Goal: Task Accomplishment & Management: Manage account settings

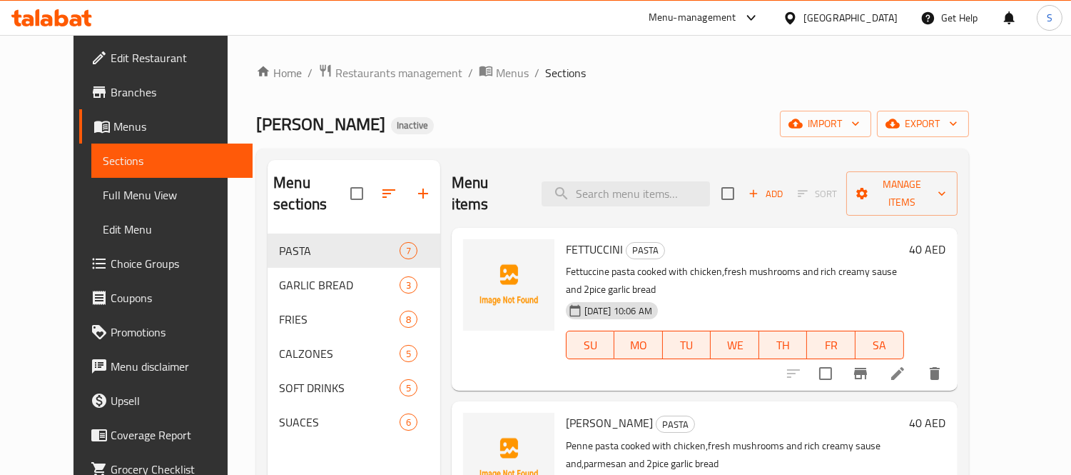
click at [572, 238] on span "FETTUCCINI" at bounding box center [594, 248] width 57 height 21
copy h6 "FETTUCCINI"
click at [567, 412] on span "ALFREDO" at bounding box center [609, 422] width 87 height 21
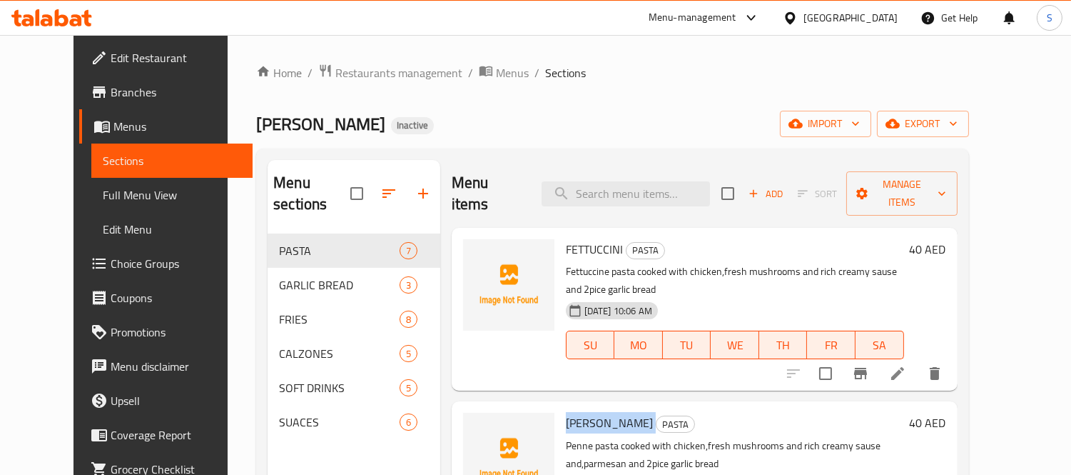
copy h6 "ALFREDO"
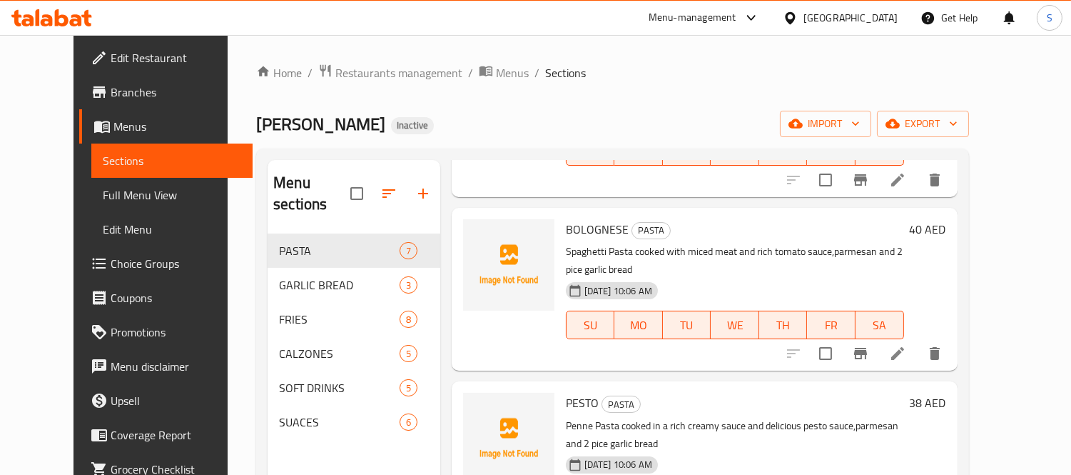
scroll to position [317, 0]
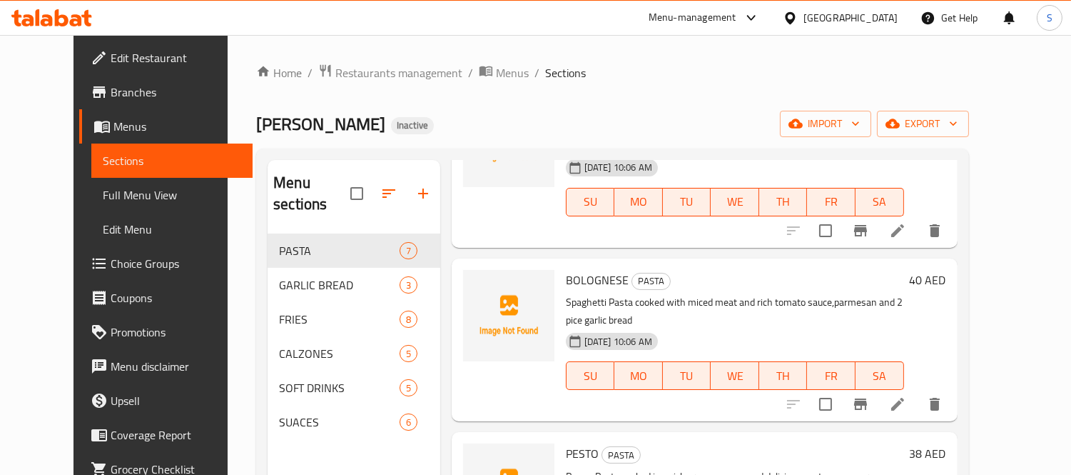
click at [590, 269] on span "BOLOGNESE" at bounding box center [597, 279] width 63 height 21
copy h6 "BOLOGNESE"
click at [566, 443] on span "PESTO" at bounding box center [582, 453] width 33 height 21
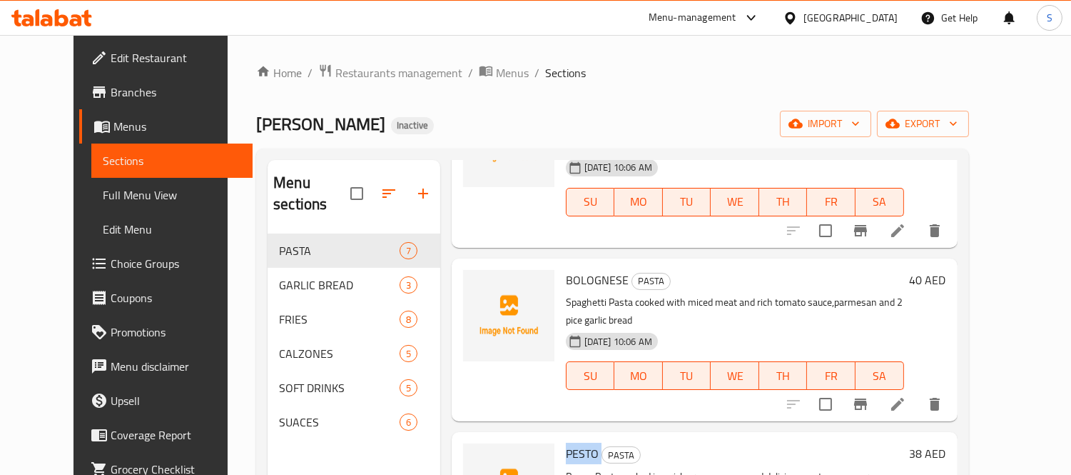
copy h6 "PESTO"
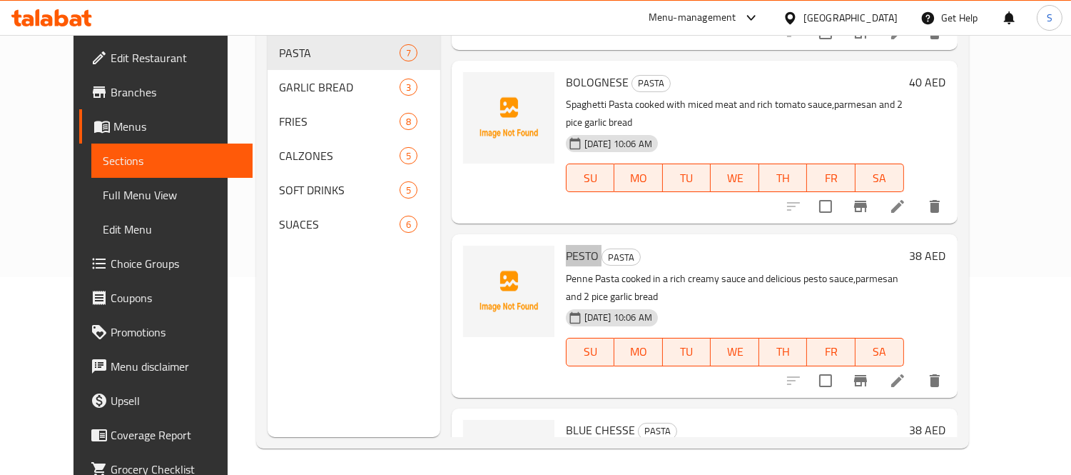
scroll to position [200, 0]
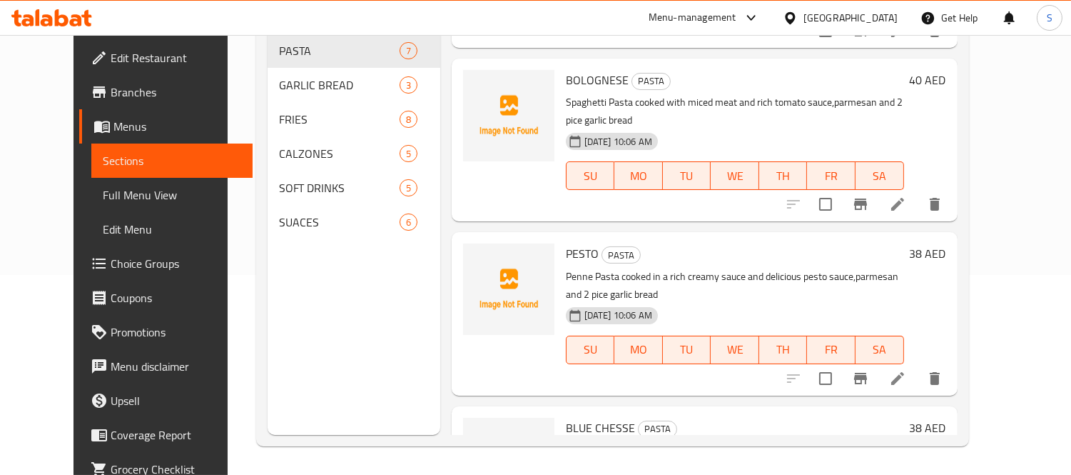
click at [566, 417] on span "BLUE CHESSE" at bounding box center [600, 427] width 69 height 21
copy span "BLUE"
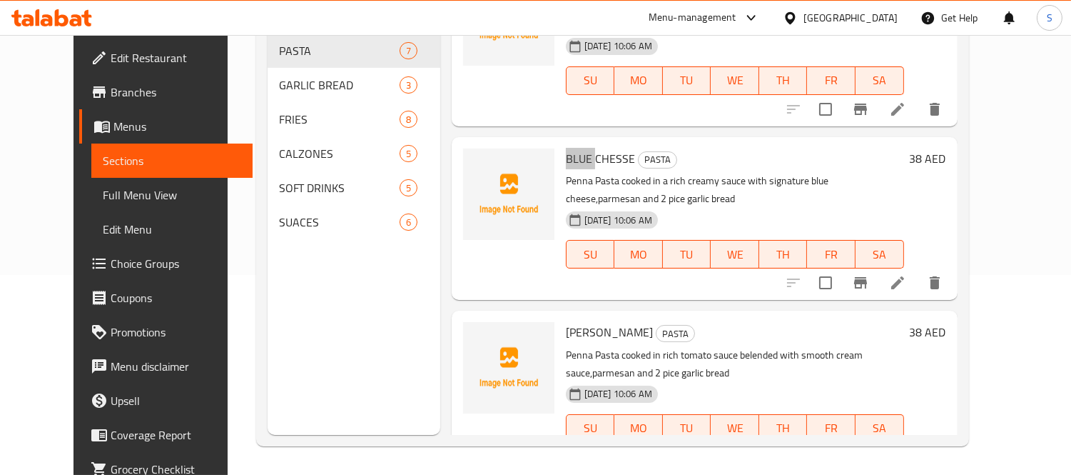
scroll to position [634, 0]
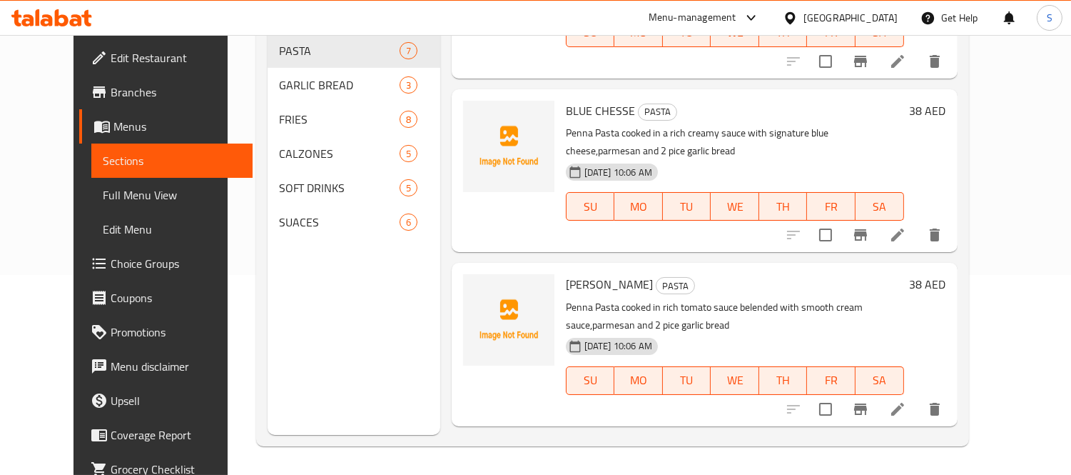
click at [566, 273] on span "ROZITA" at bounding box center [609, 283] width 87 height 21
copy h6 "ROZITA"
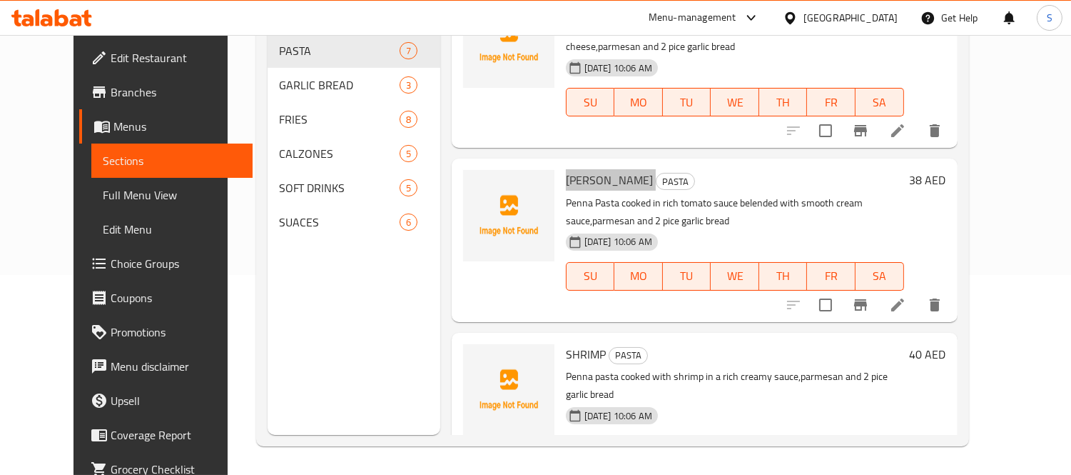
scroll to position [740, 0]
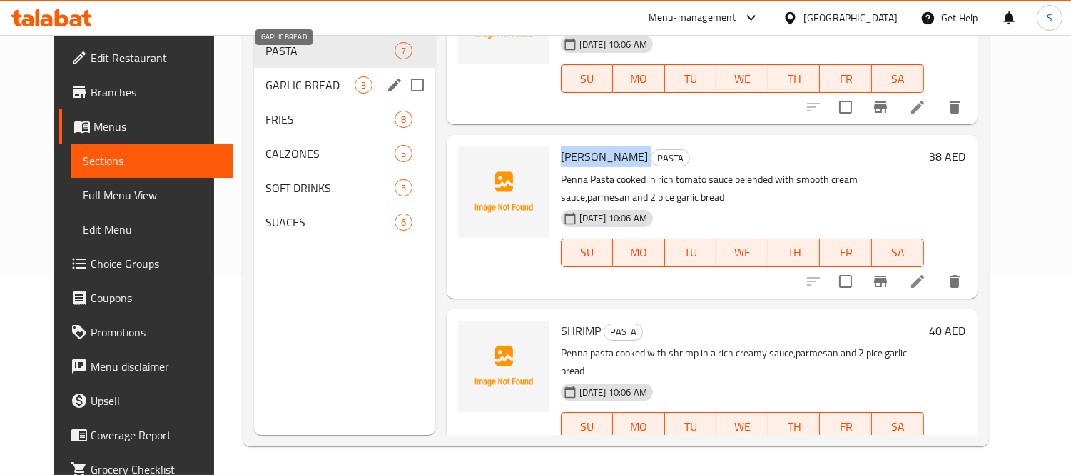
click at [275, 76] on span "GARLIC BREAD" at bounding box center [310, 84] width 89 height 17
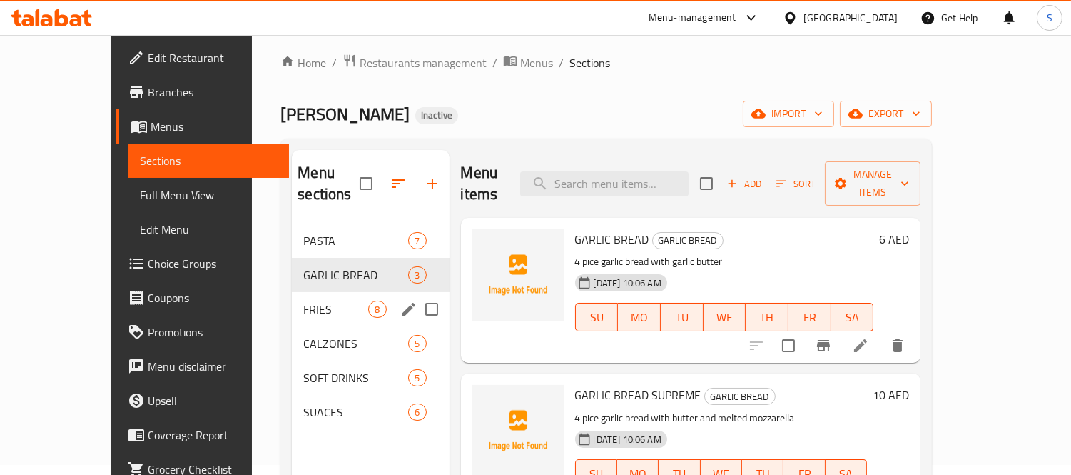
scroll to position [79, 0]
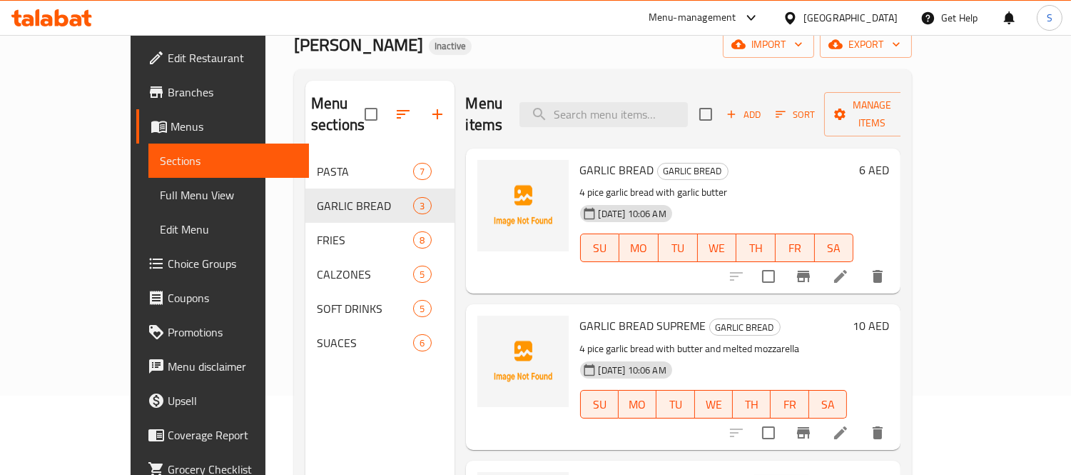
click at [580, 159] on span "GARLIC BREAD" at bounding box center [617, 169] width 74 height 21
click at [608, 159] on span "GARLIC BREAD" at bounding box center [617, 169] width 74 height 21
copy h6 "BREAD"
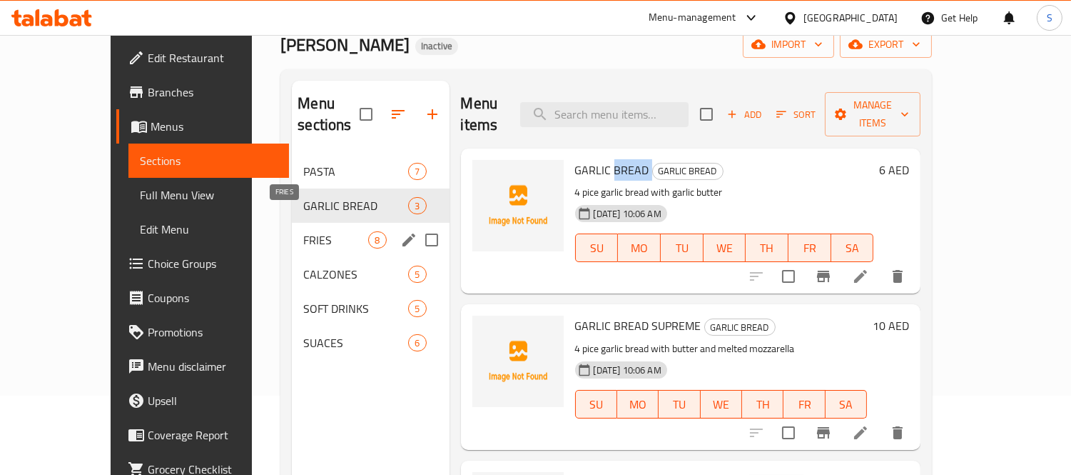
click at [303, 231] on span "FRIES" at bounding box center [335, 239] width 65 height 17
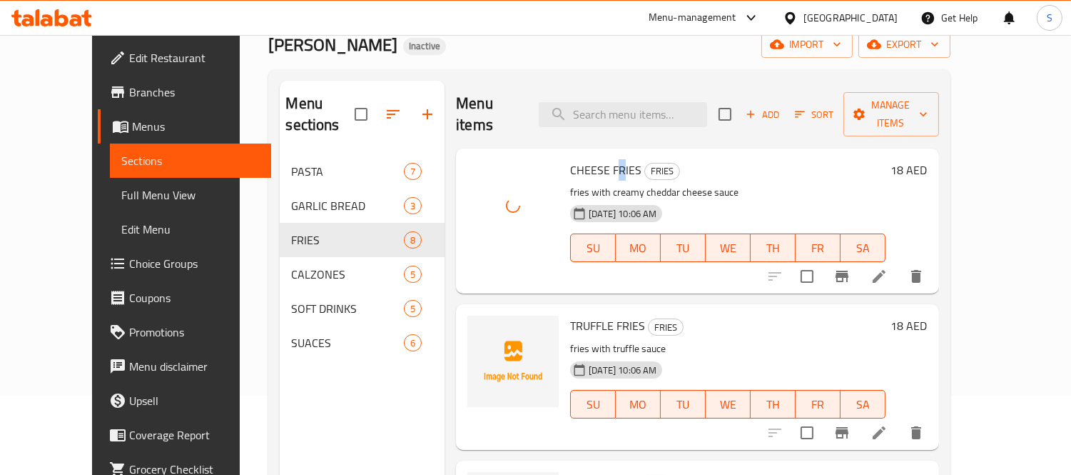
click at [597, 159] on span "CHEESE FRIES" at bounding box center [605, 169] width 71 height 21
click at [610, 159] on span "CHEESE FRIES" at bounding box center [605, 169] width 71 height 21
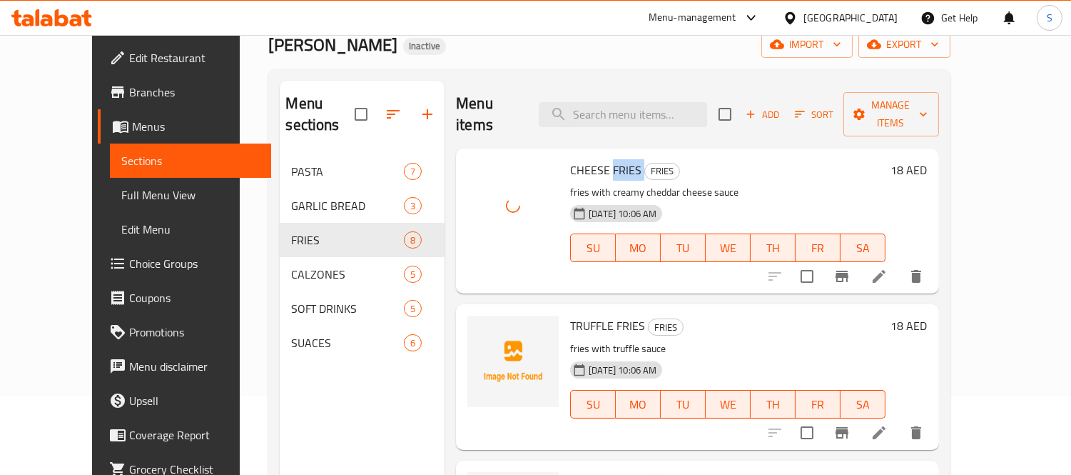
click at [609, 159] on span "CHEESE FRIES" at bounding box center [605, 169] width 71 height 21
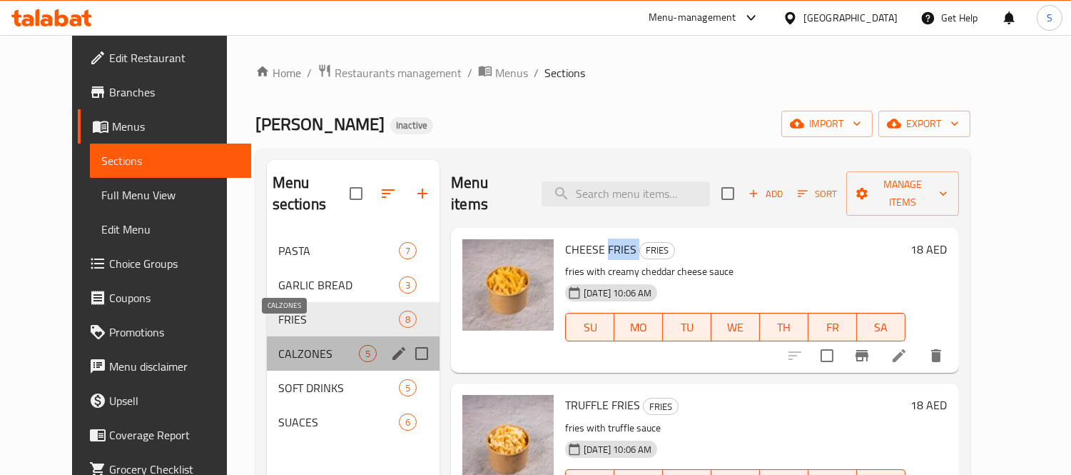
click at [278, 345] on span "CALZONES" at bounding box center [318, 353] width 81 height 17
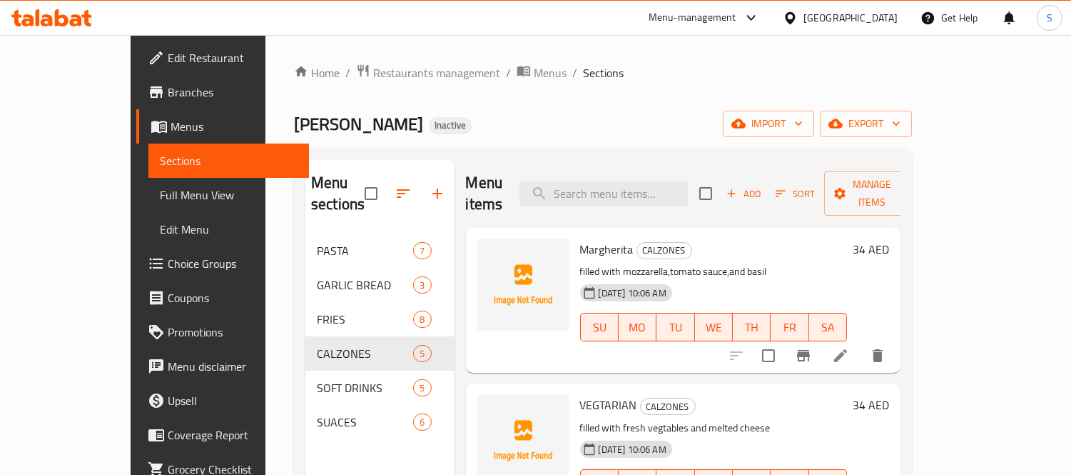
click at [580, 238] on span "Margherita" at bounding box center [607, 248] width 54 height 21
copy h6 "Margherita"
click at [620, 239] on div "Margherita CALZONES filled with mozzarella,tomato sauce,and basil 09-09-2025 10…" at bounding box center [714, 299] width 279 height 133
click at [637, 242] on span "CALZONES" at bounding box center [664, 250] width 54 height 16
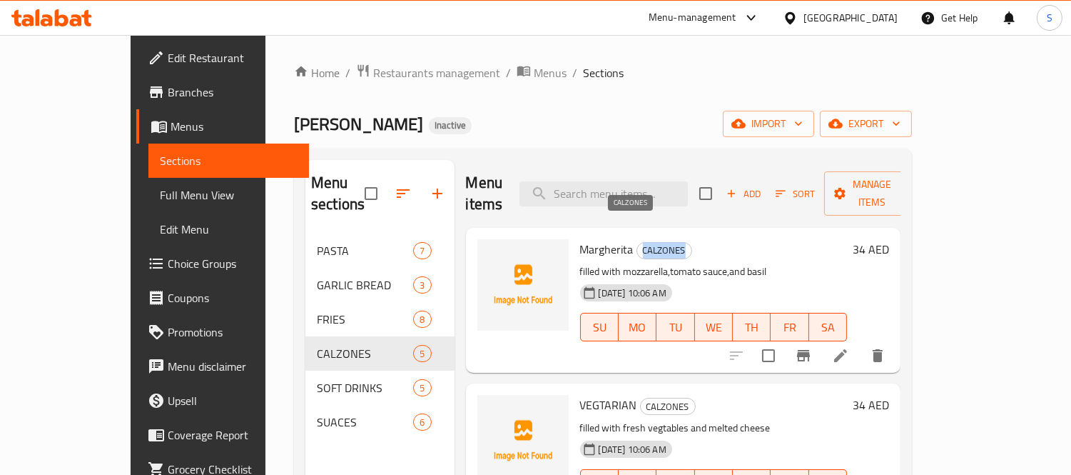
click at [637, 242] on span "CALZONES" at bounding box center [664, 250] width 54 height 16
copy span "CALZONES"
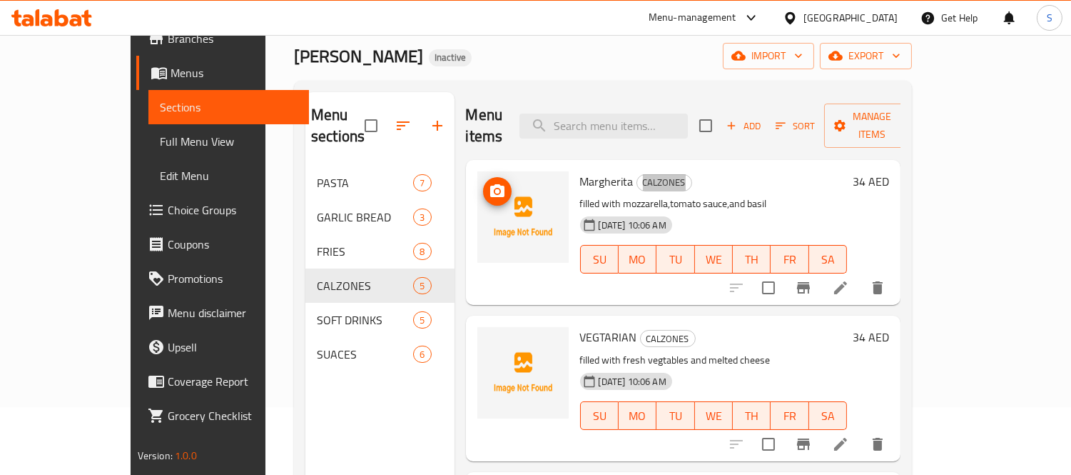
scroll to position [158, 0]
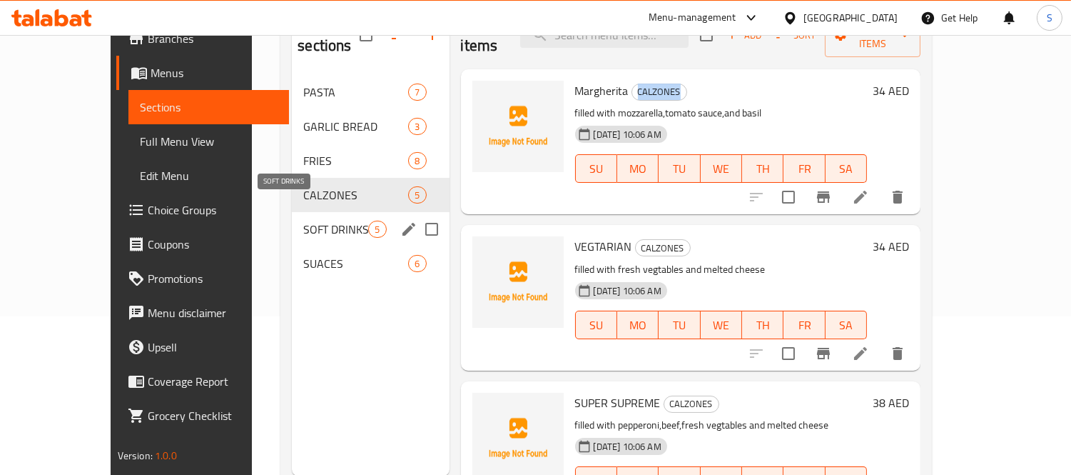
click at [303, 221] on span "SOFT DRINKS" at bounding box center [335, 229] width 65 height 17
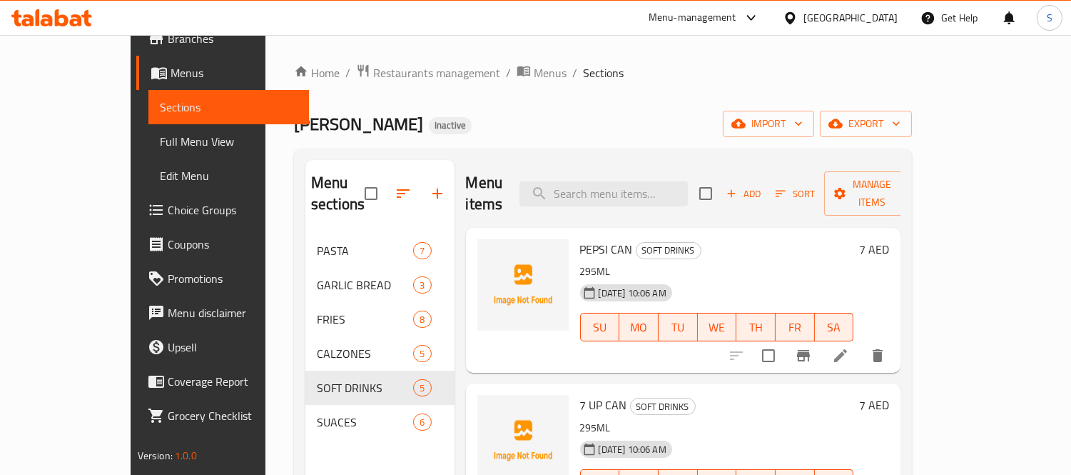
click at [580, 238] on span "PEPSI CAN" at bounding box center [606, 248] width 53 height 21
copy span "PEPSI"
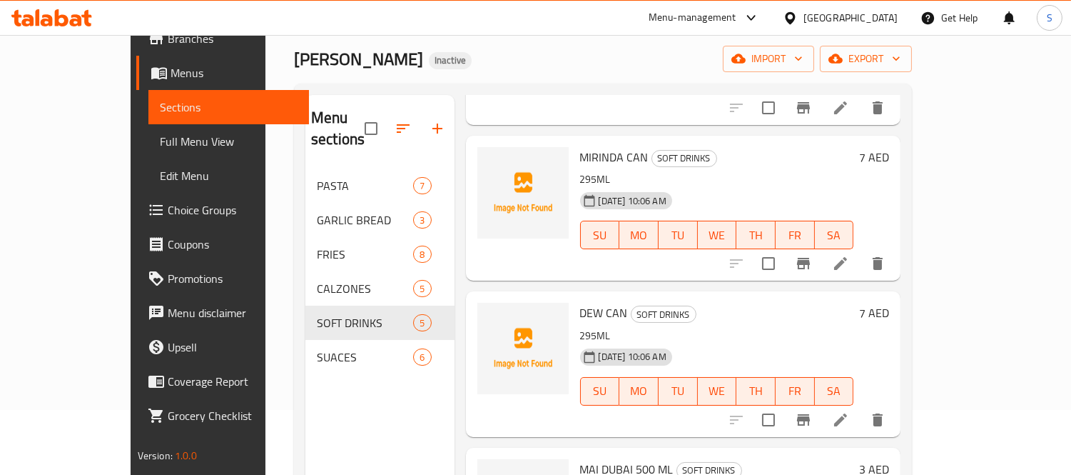
scroll to position [200, 0]
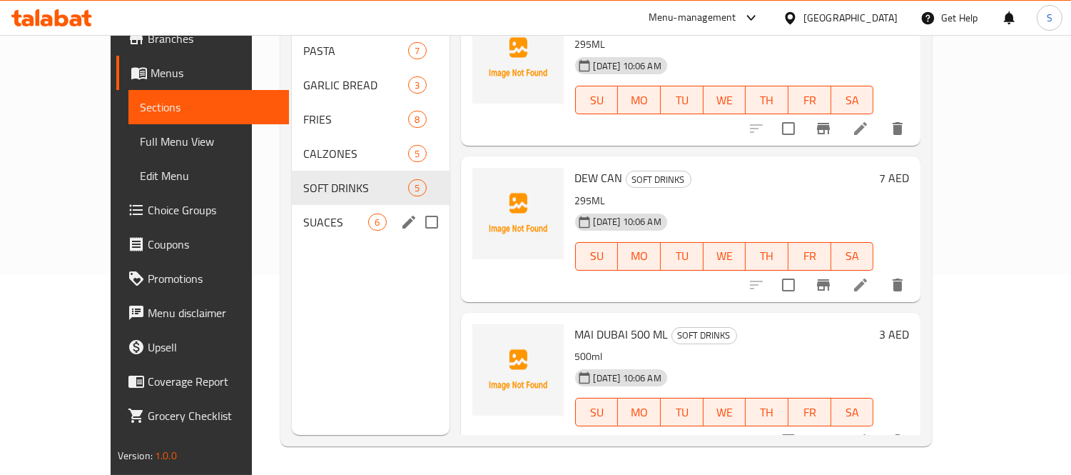
click at [292, 205] on div "SUACES 6" at bounding box center [370, 222] width 157 height 34
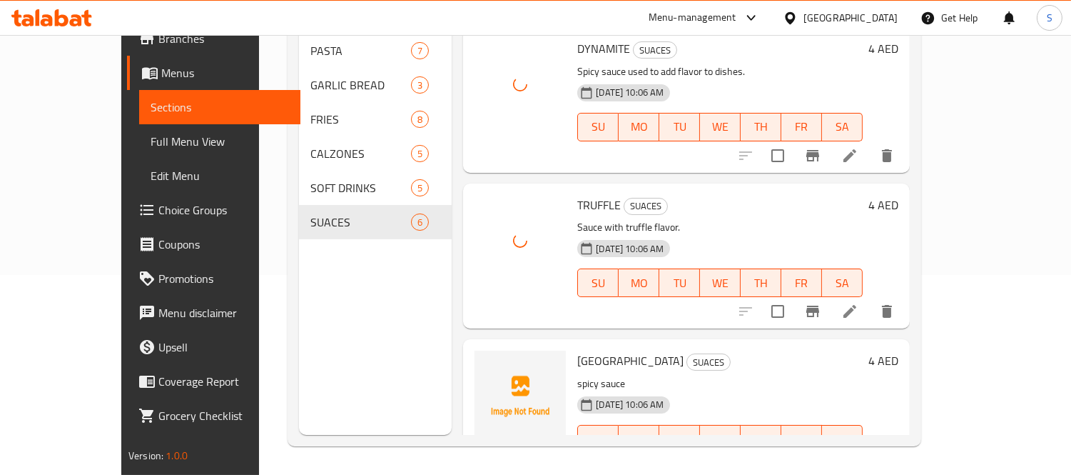
scroll to position [495, 0]
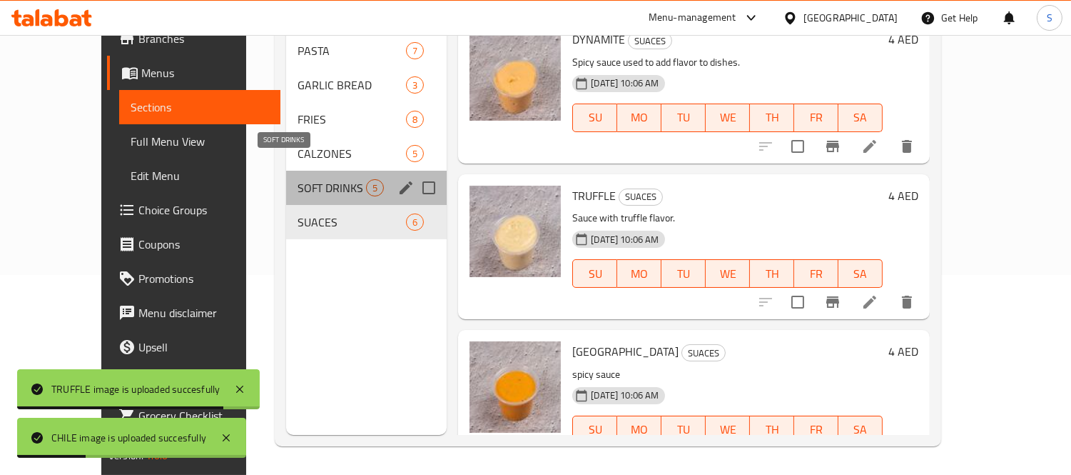
click at [298, 179] on span "SOFT DRINKS" at bounding box center [332, 187] width 69 height 17
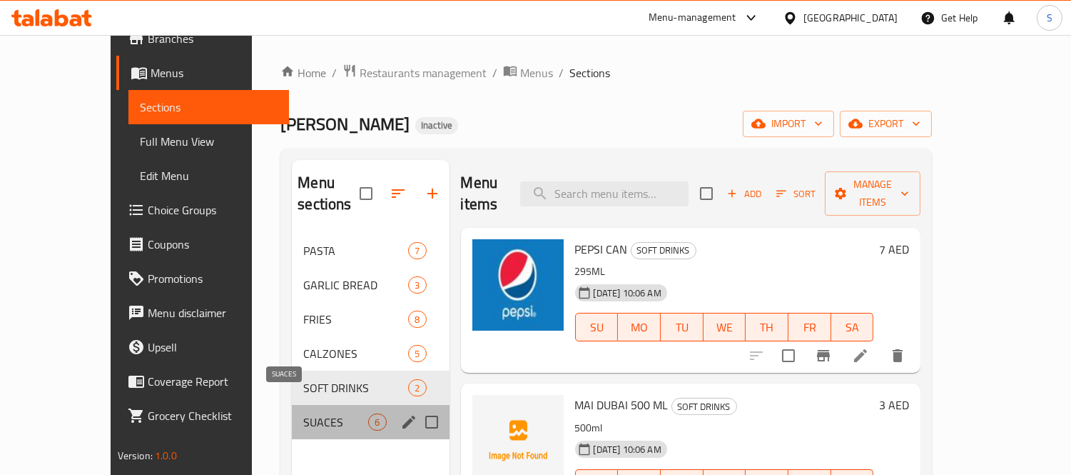
click at [303, 413] on span "SUACES" at bounding box center [335, 421] width 65 height 17
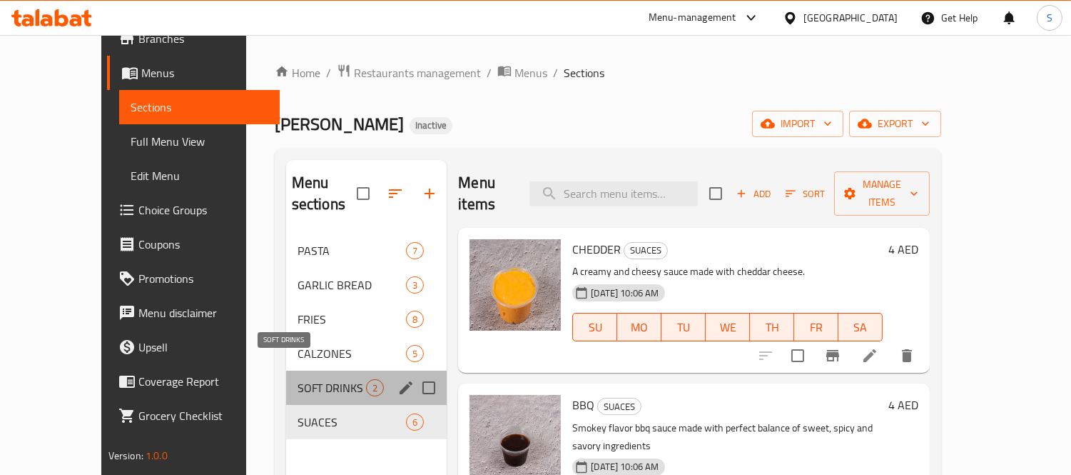
click at [298, 379] on span "SOFT DRINKS" at bounding box center [332, 387] width 69 height 17
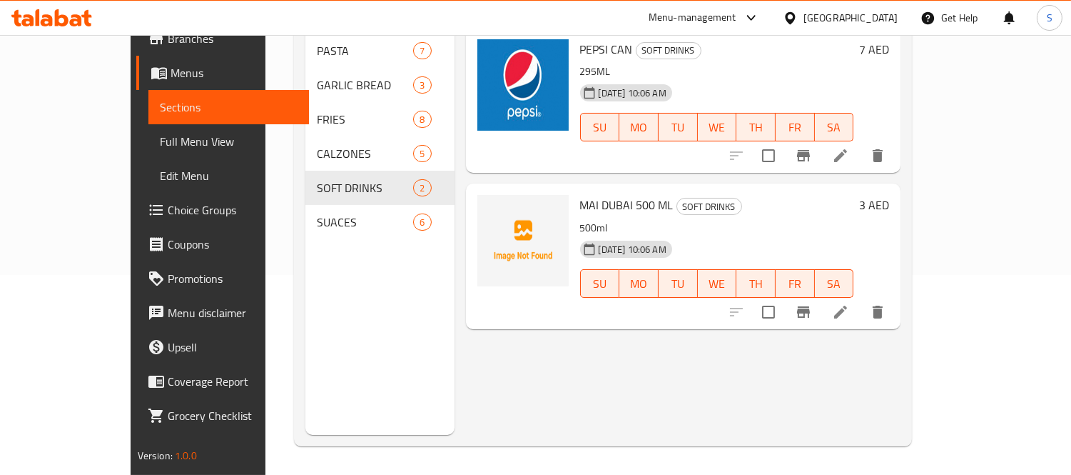
scroll to position [120, 0]
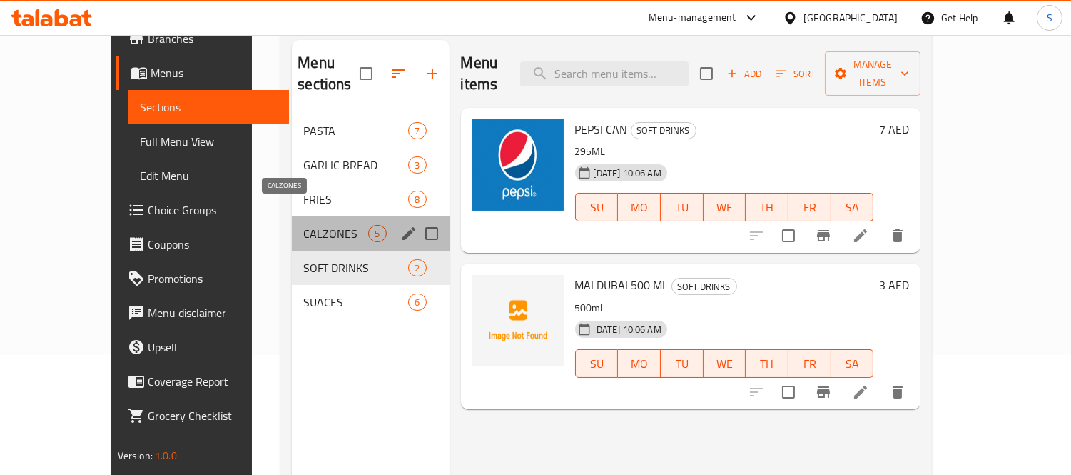
click at [321, 225] on span "CALZONES" at bounding box center [335, 233] width 65 height 17
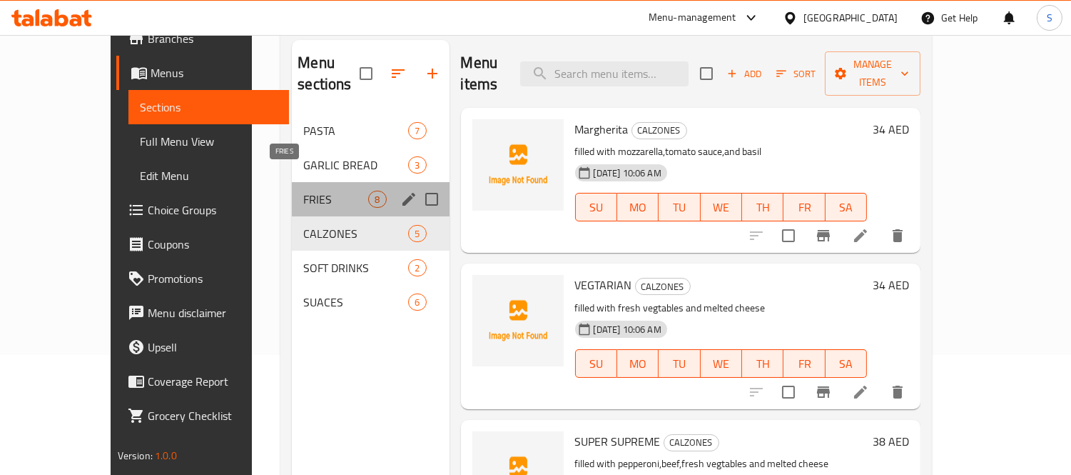
click at [305, 191] on span "FRIES" at bounding box center [335, 199] width 65 height 17
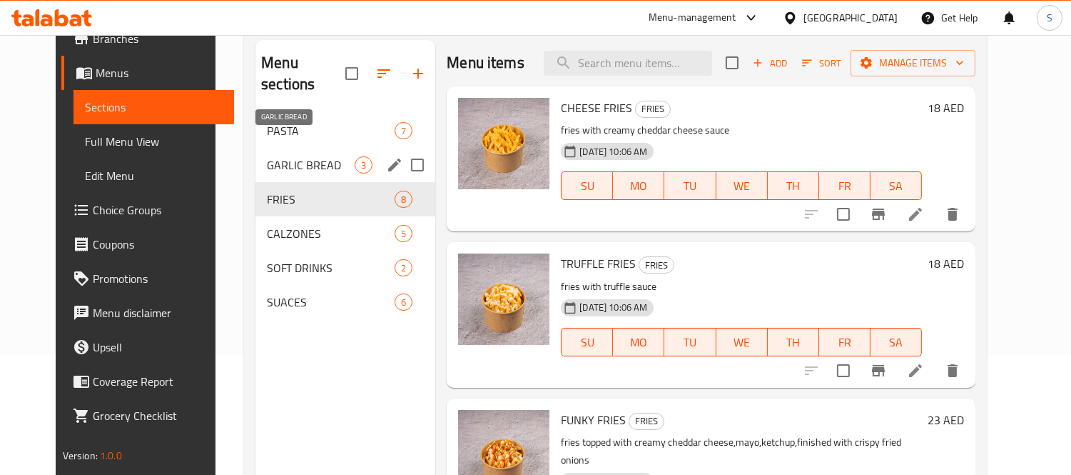
click at [308, 156] on span "GARLIC BREAD" at bounding box center [311, 164] width 88 height 17
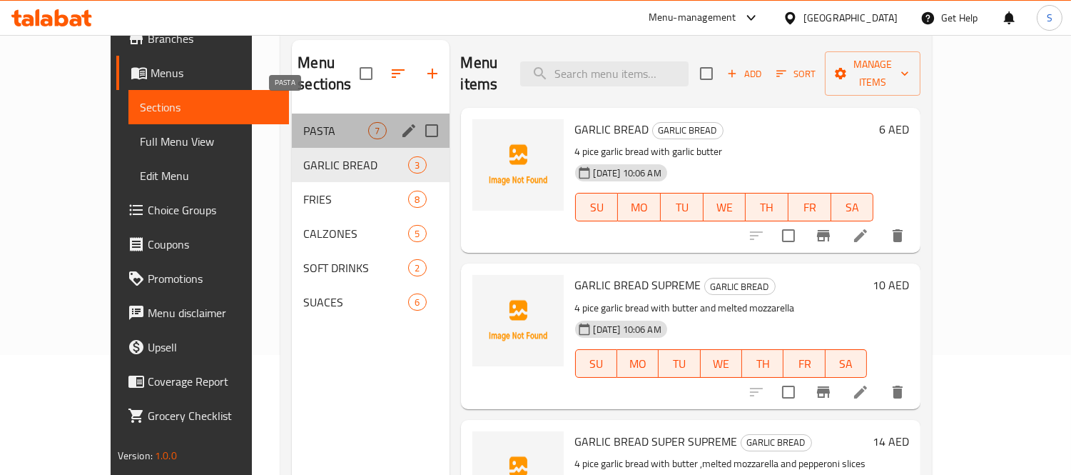
click at [315, 122] on span "PASTA" at bounding box center [335, 130] width 65 height 17
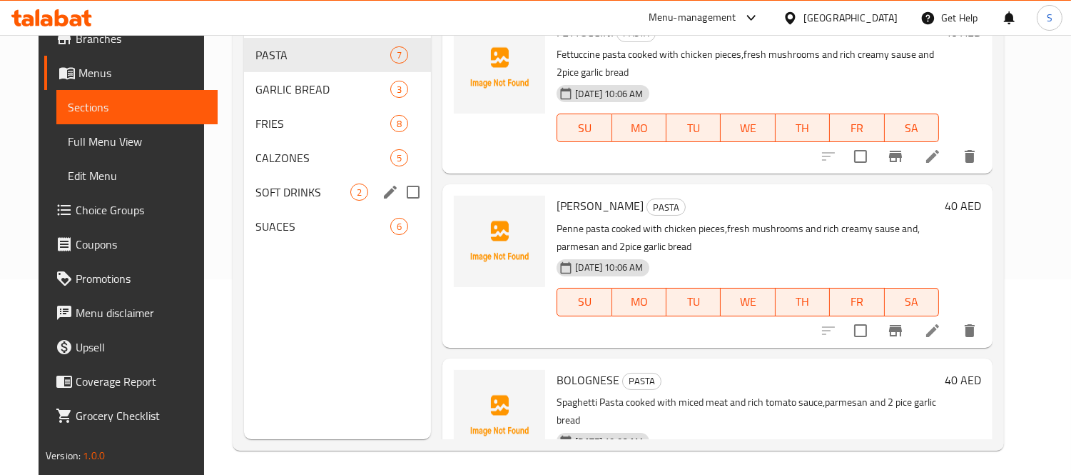
scroll to position [200, 0]
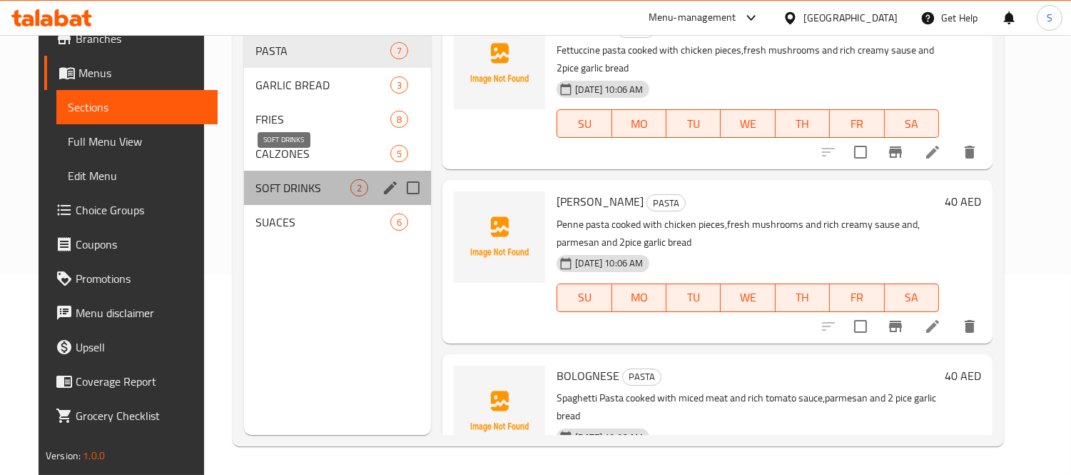
click at [298, 179] on span "SOFT DRINKS" at bounding box center [303, 187] width 95 height 17
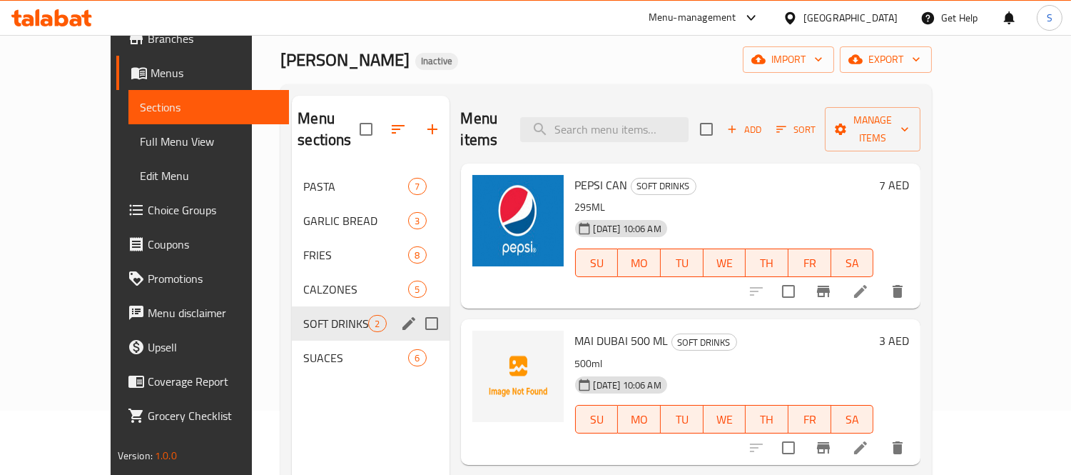
scroll to position [158, 0]
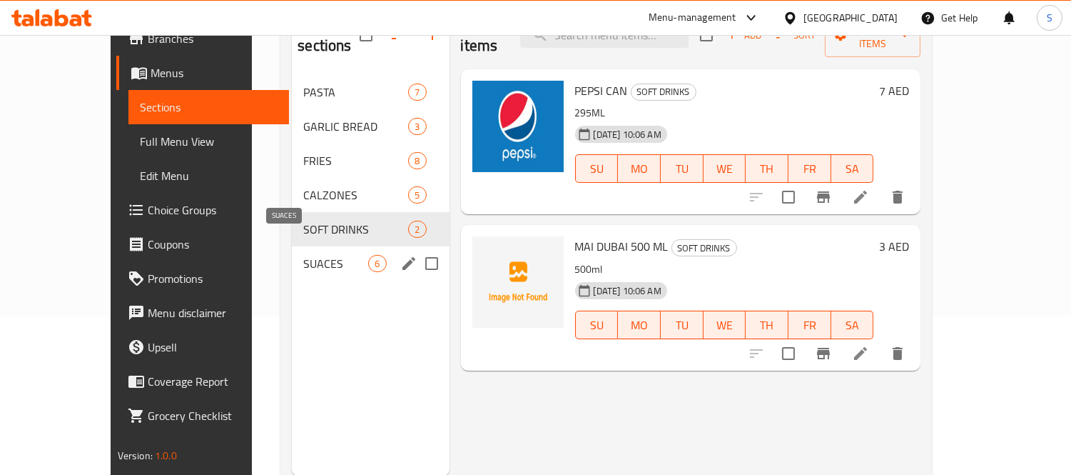
click at [316, 255] on span "SUACES" at bounding box center [335, 263] width 65 height 17
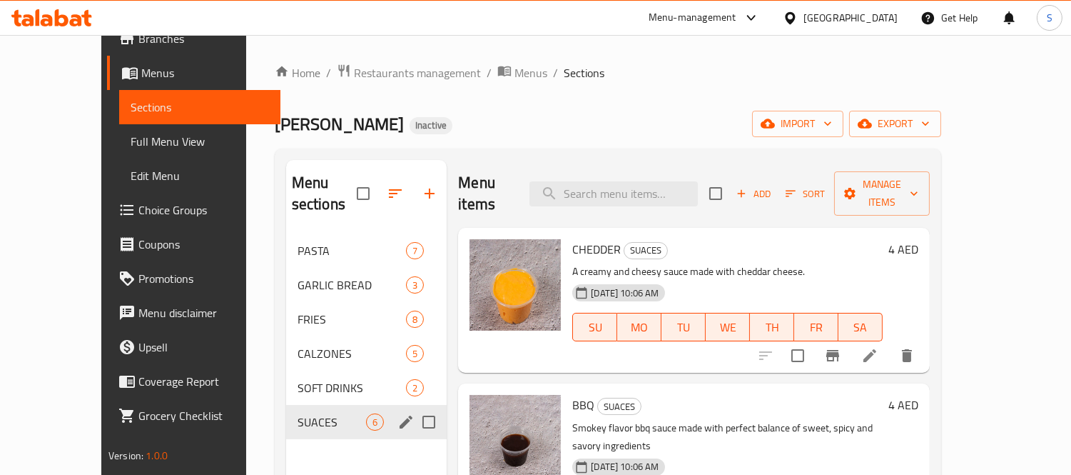
click at [298, 413] on span "SUACES" at bounding box center [332, 421] width 69 height 17
click at [286, 377] on div "SOFT DRINKS 2" at bounding box center [366, 387] width 161 height 34
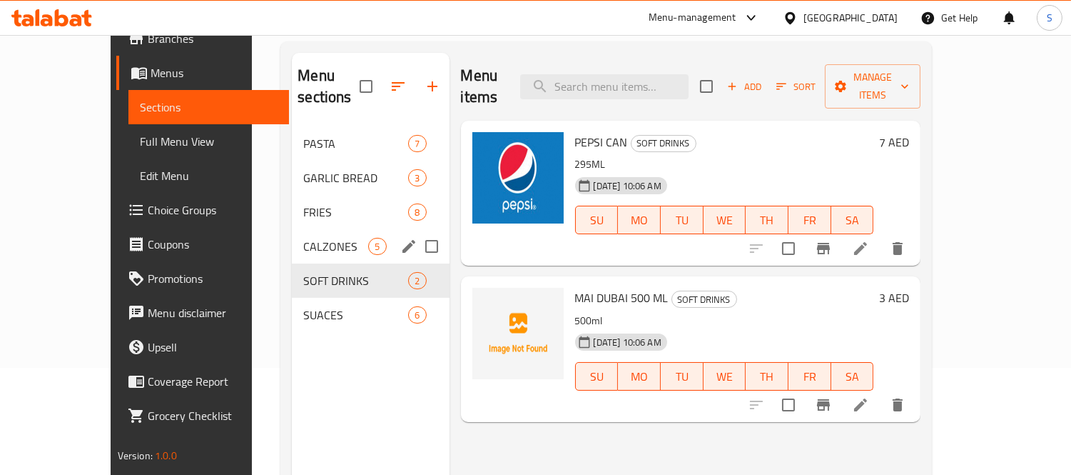
scroll to position [79, 0]
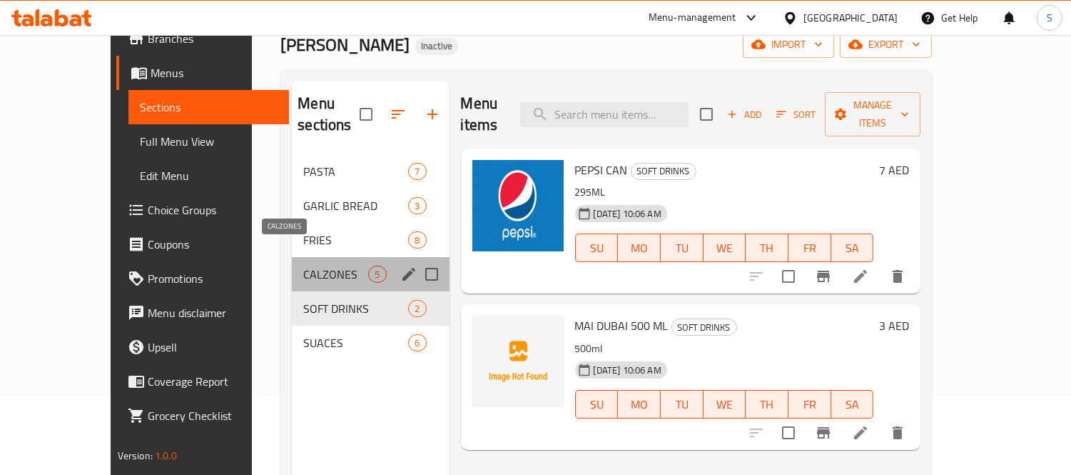
click at [303, 266] on span "CALZONES" at bounding box center [335, 274] width 65 height 17
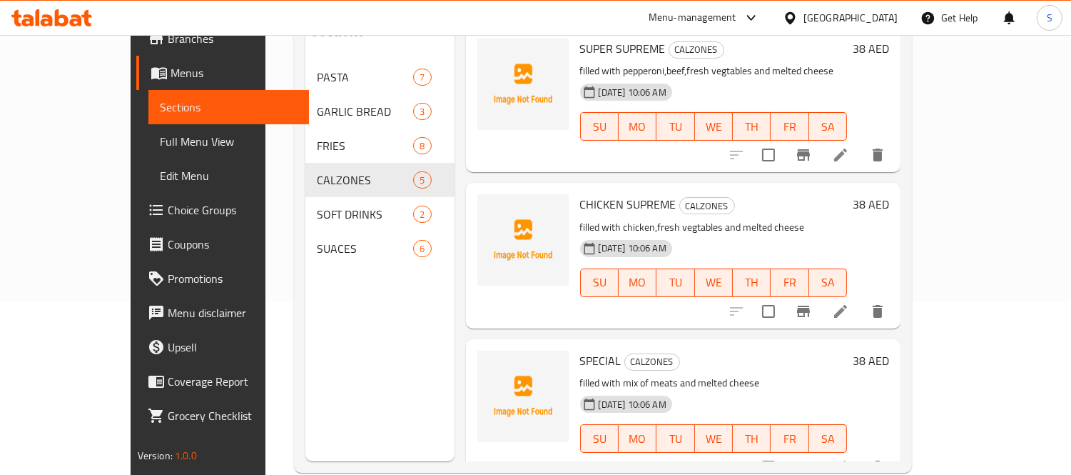
scroll to position [200, 0]
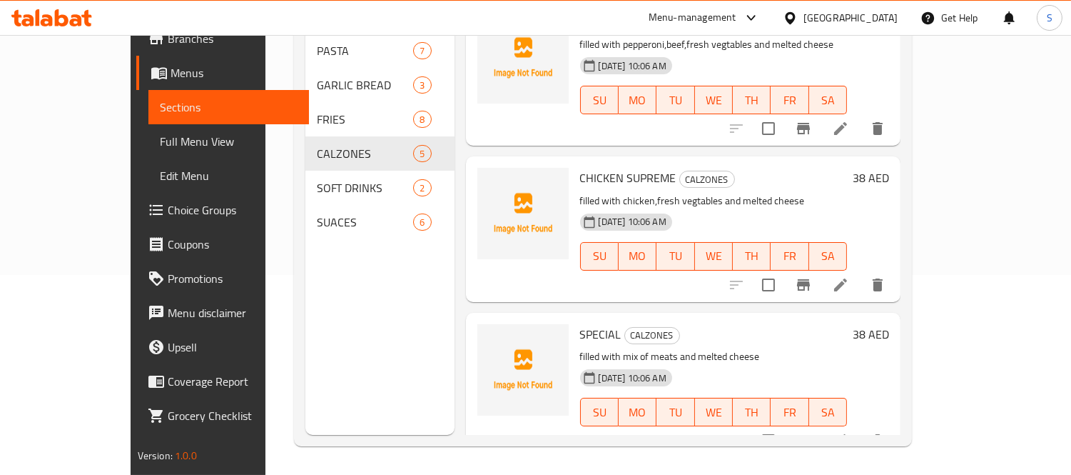
click at [580, 167] on span "CHICKEN SUPREME" at bounding box center [628, 177] width 96 height 21
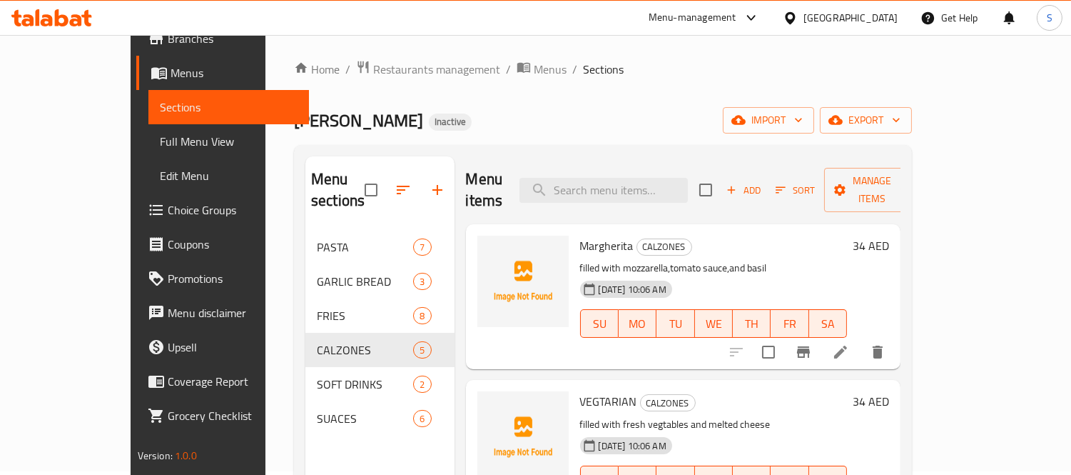
scroll to position [0, 0]
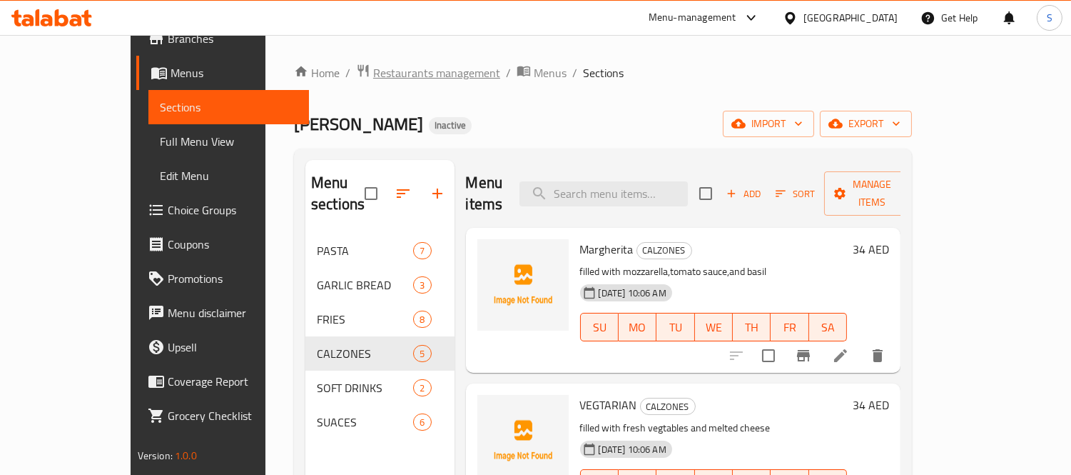
click at [373, 74] on span "Restaurants management" at bounding box center [436, 72] width 127 height 17
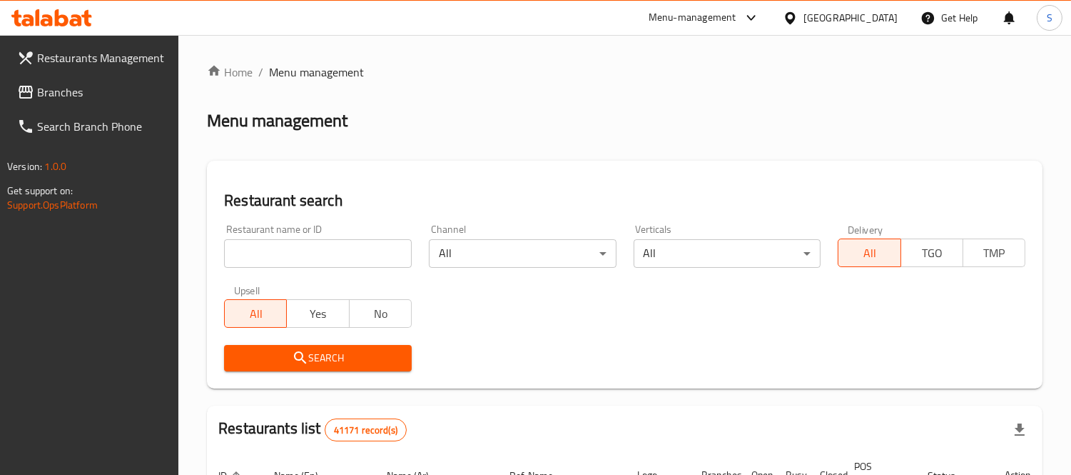
click at [59, 91] on span "Branches" at bounding box center [102, 92] width 131 height 17
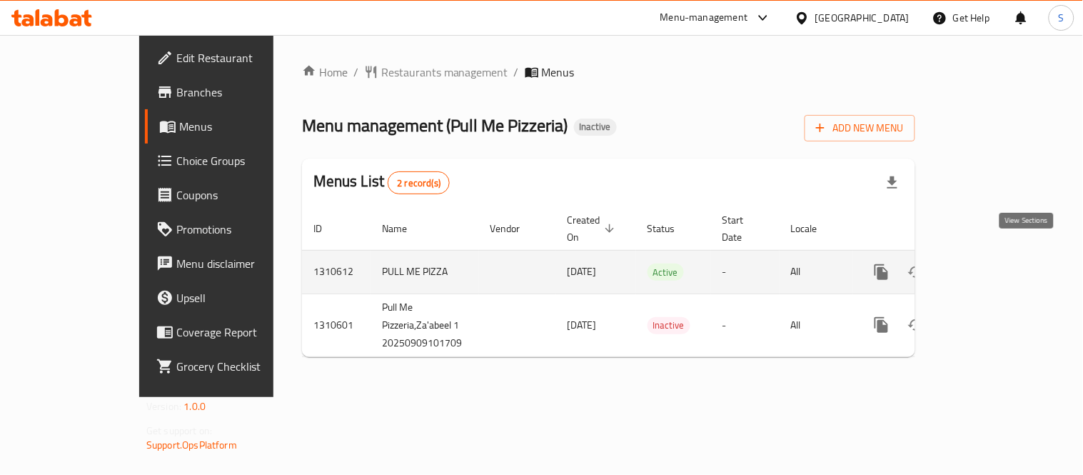
click at [993, 263] on icon "enhanced table" at bounding box center [984, 271] width 17 height 17
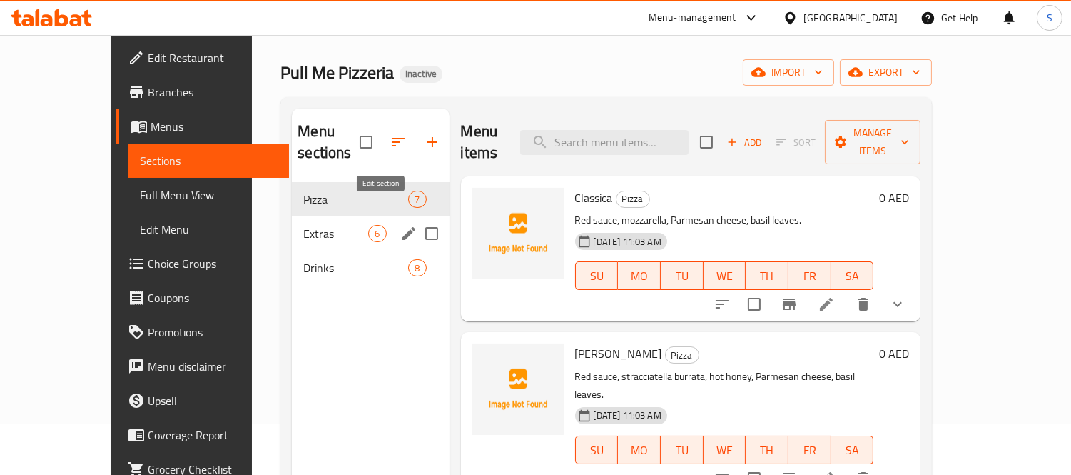
scroll to position [79, 0]
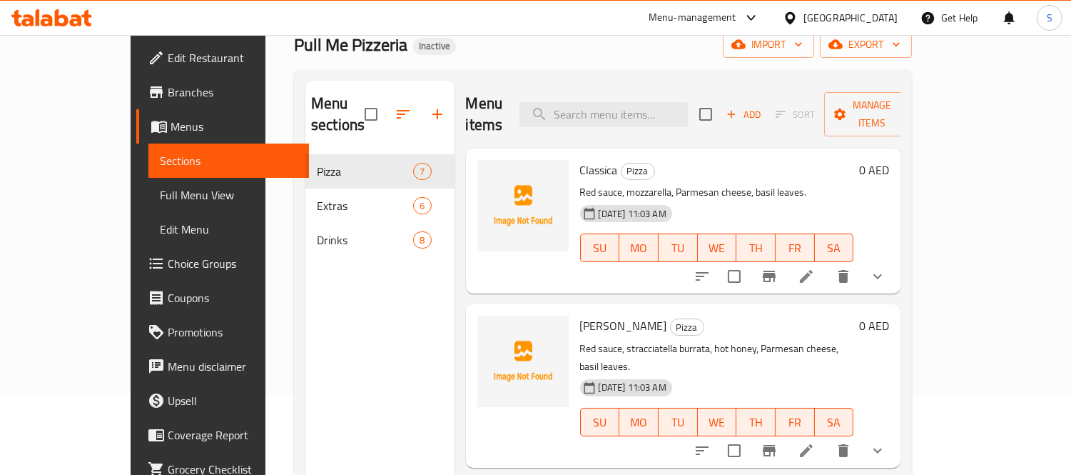
click at [580, 159] on span "Classica" at bounding box center [599, 169] width 38 height 21
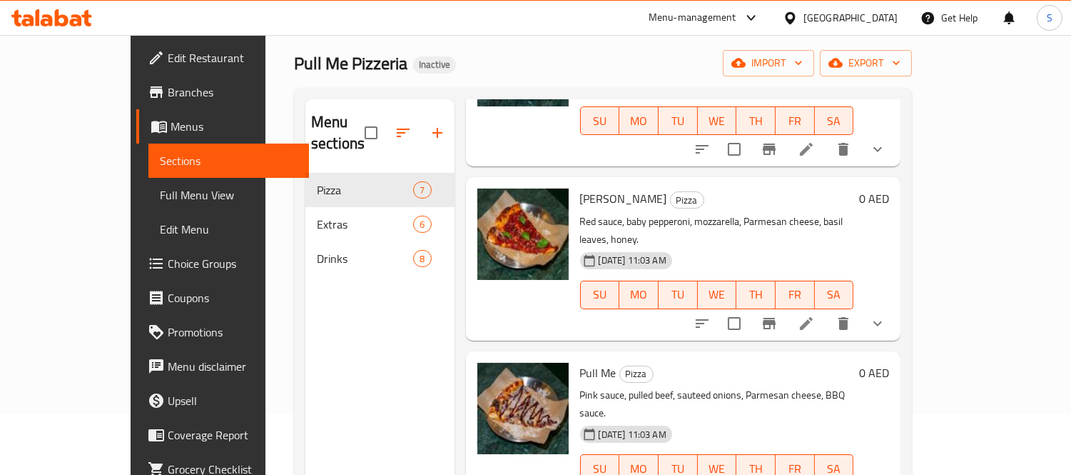
scroll to position [41, 0]
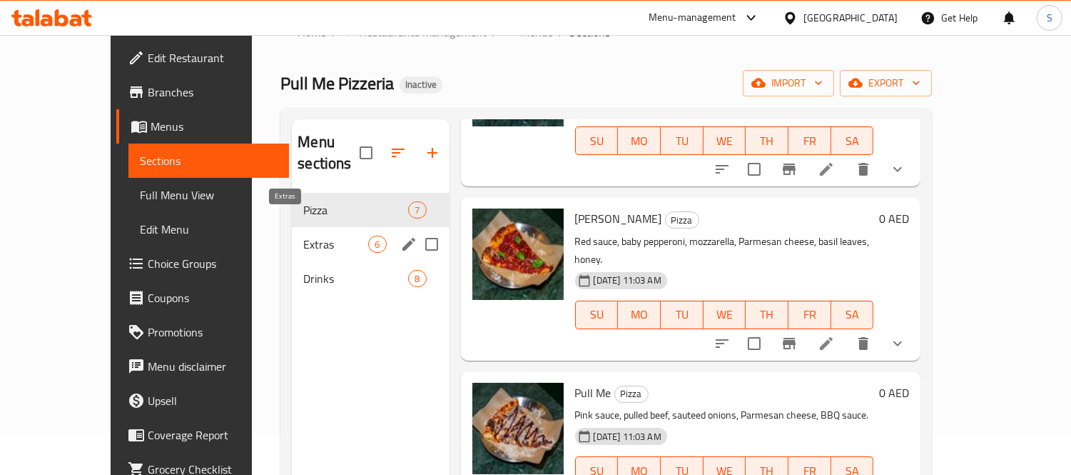
click at [306, 236] on span "Extras" at bounding box center [335, 244] width 65 height 17
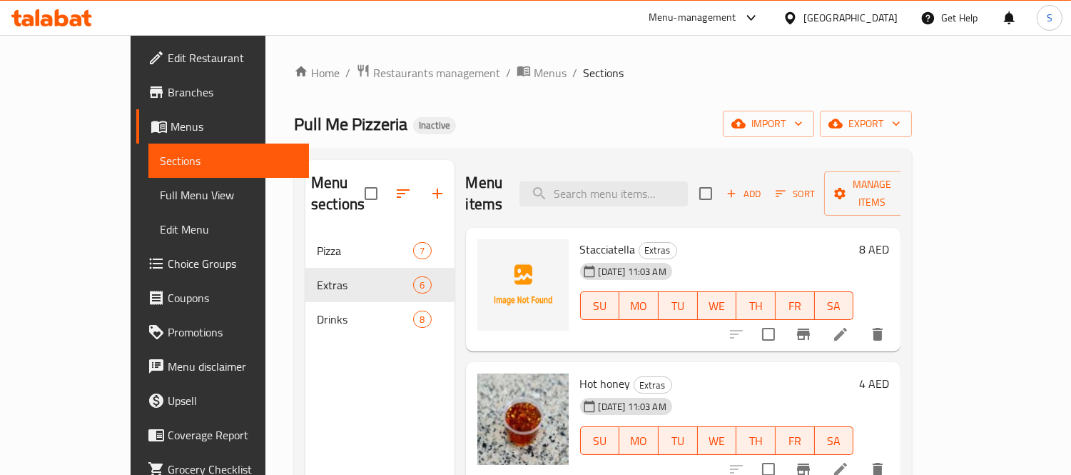
click at [587, 238] on span "Stacciatella" at bounding box center [608, 248] width 56 height 21
copy h6 "Stacciatella"
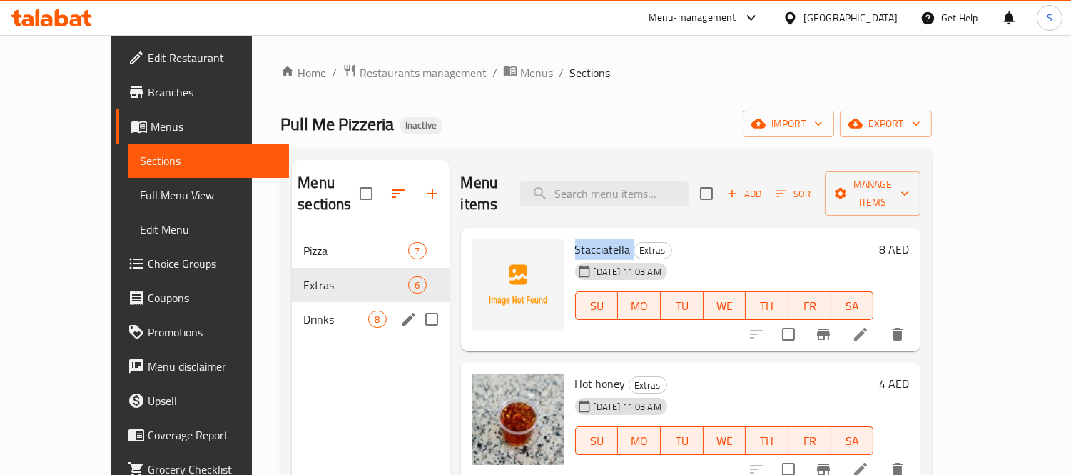
click at [292, 312] on div "Drinks 8" at bounding box center [370, 319] width 157 height 34
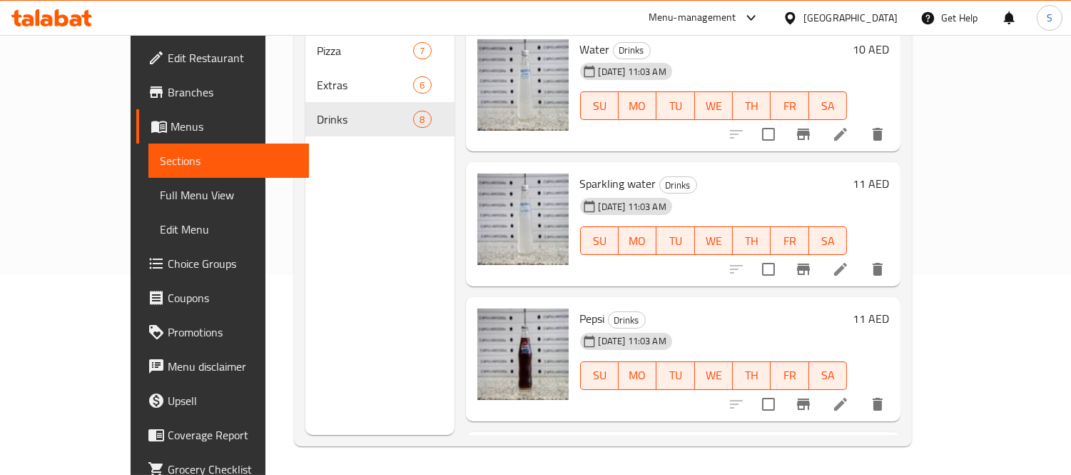
click at [160, 190] on span "Full Menu View" at bounding box center [229, 194] width 138 height 17
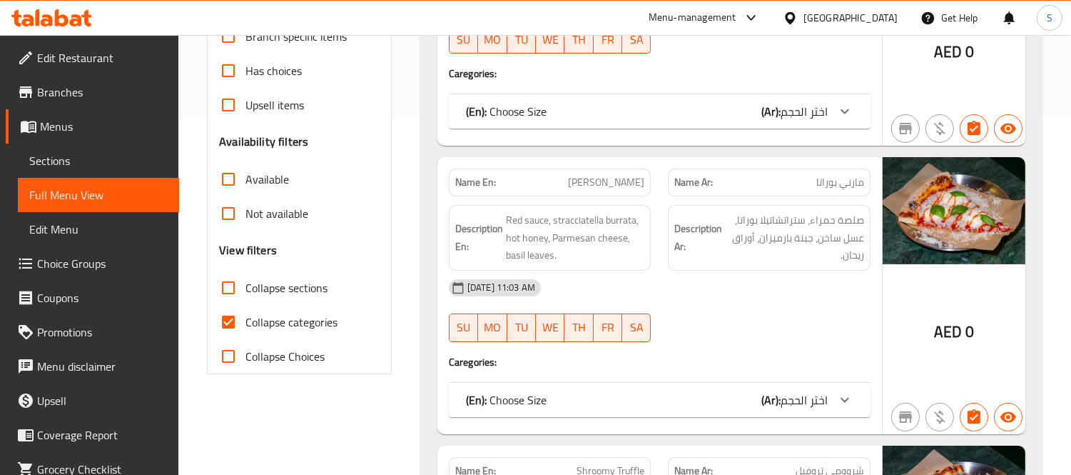
scroll to position [358, 0]
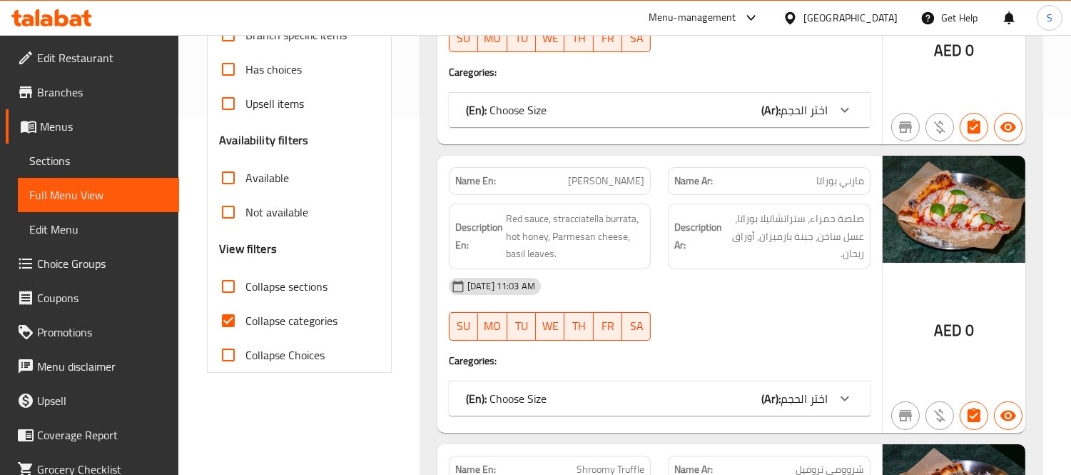
click at [273, 323] on span "Collapse categories" at bounding box center [292, 320] width 92 height 17
click at [246, 323] on input "Collapse categories" at bounding box center [228, 320] width 34 height 34
checkbox input "false"
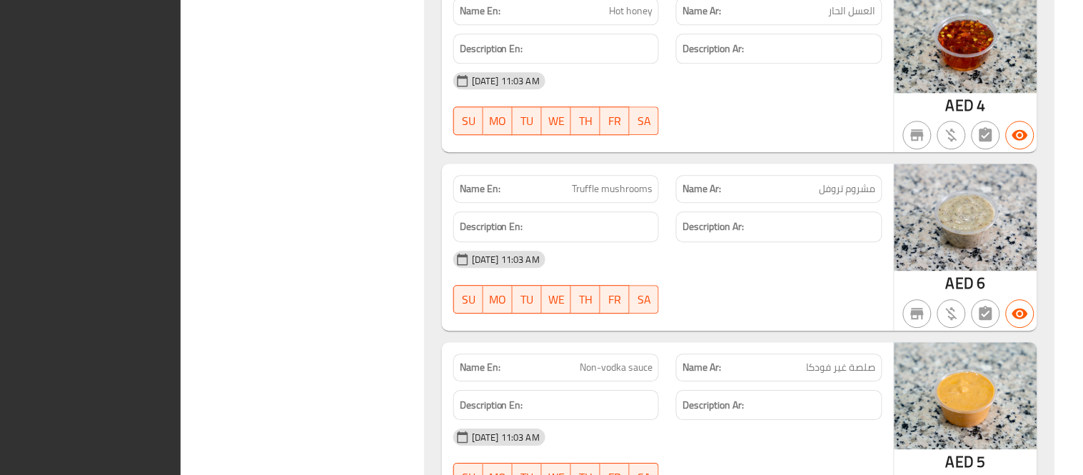
scroll to position [0, 0]
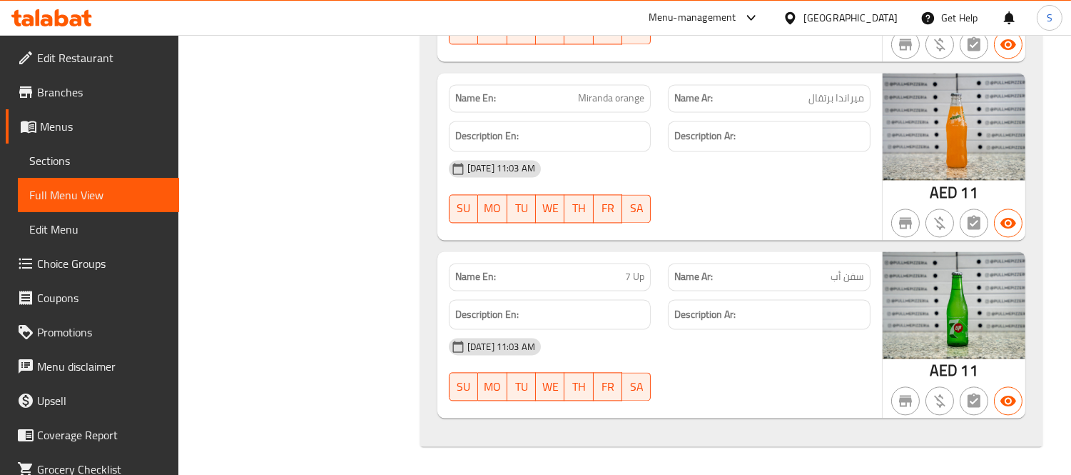
click at [86, 167] on span "Sections" at bounding box center [98, 160] width 138 height 17
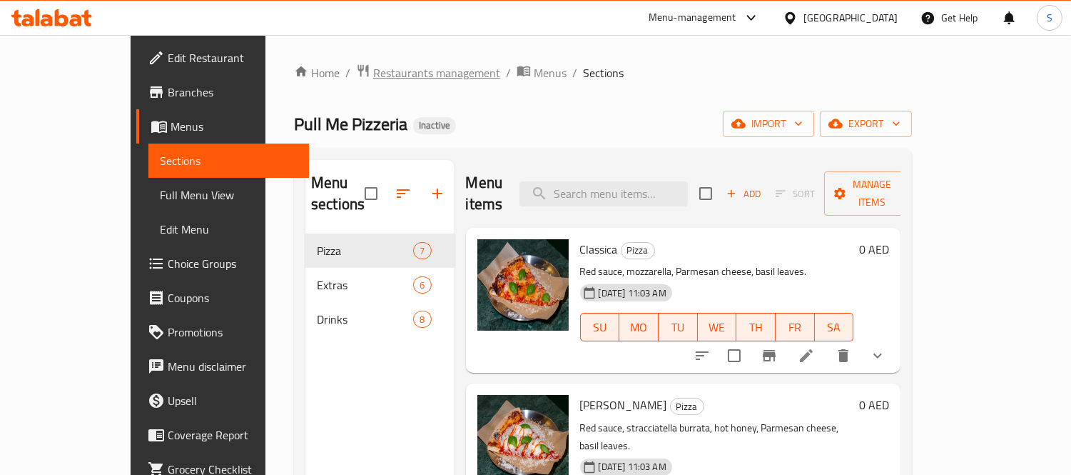
click at [373, 76] on span "Restaurants management" at bounding box center [436, 72] width 127 height 17
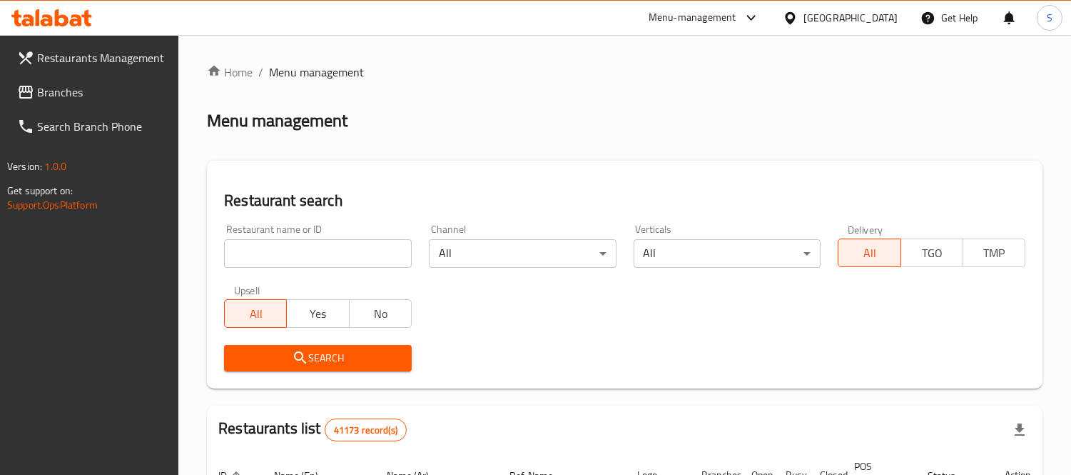
click at [96, 98] on span "Branches" at bounding box center [102, 92] width 131 height 17
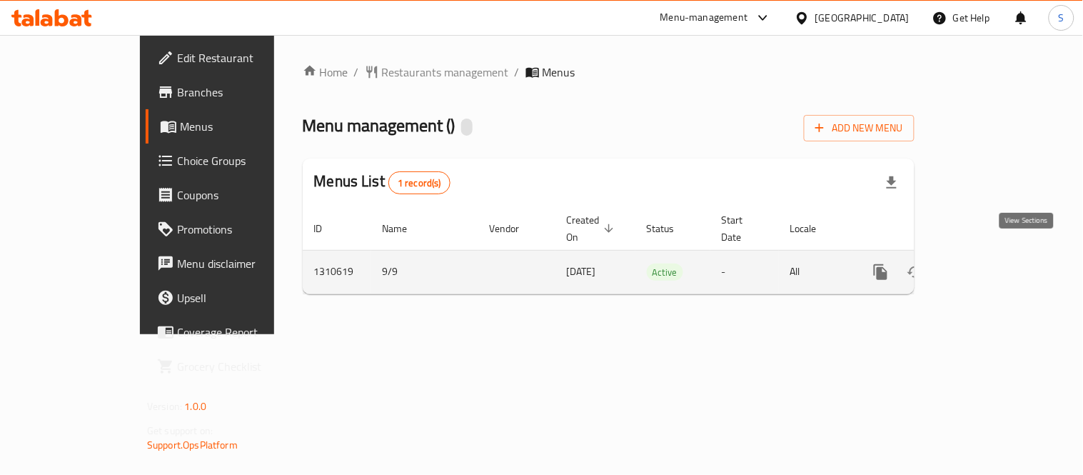
click at [992, 263] on icon "enhanced table" at bounding box center [983, 271] width 17 height 17
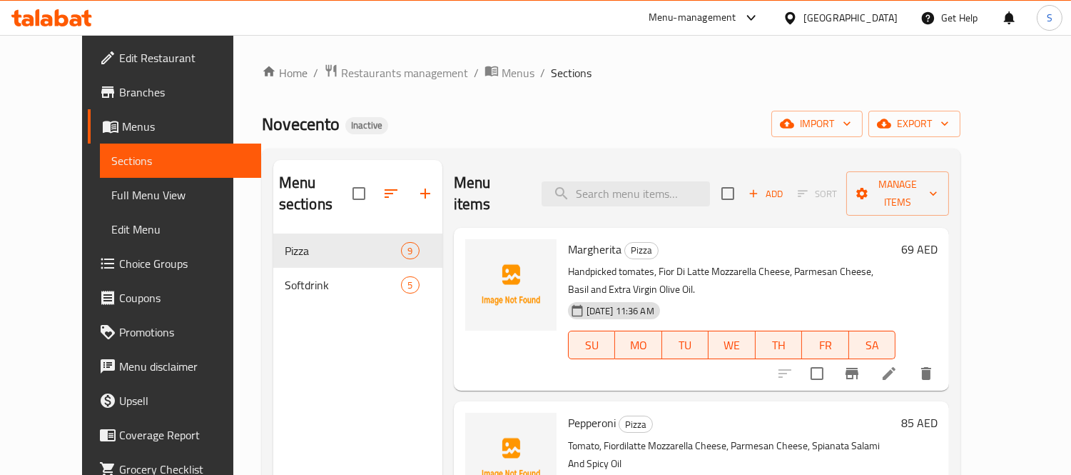
click at [568, 238] on span "Margherita" at bounding box center [595, 248] width 54 height 21
click at [642, 239] on h6 "[PERSON_NAME]" at bounding box center [732, 249] width 328 height 20
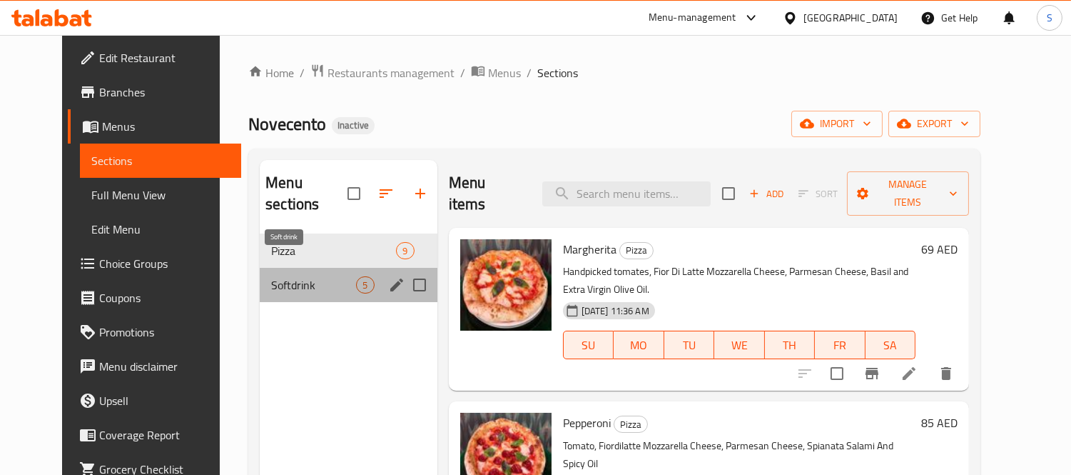
click at [309, 276] on span "Softdrink" at bounding box center [313, 284] width 85 height 17
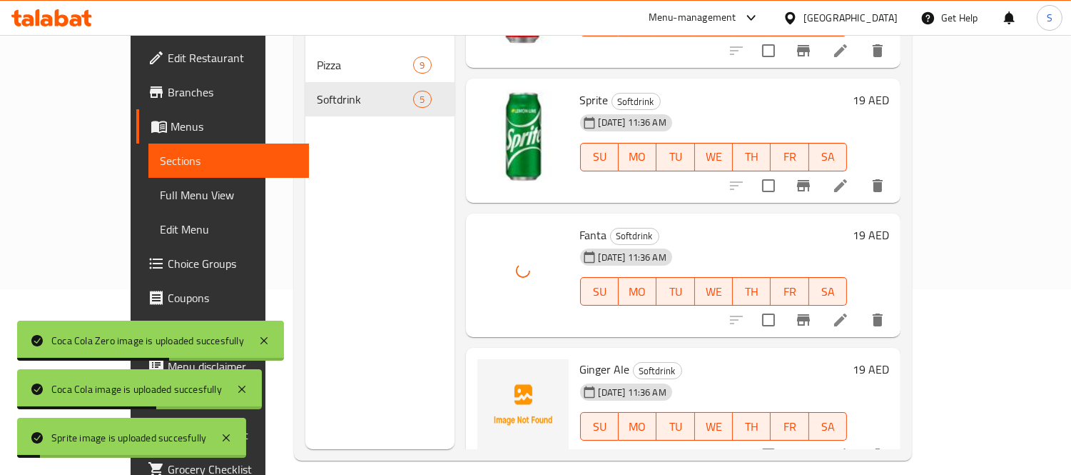
scroll to position [200, 0]
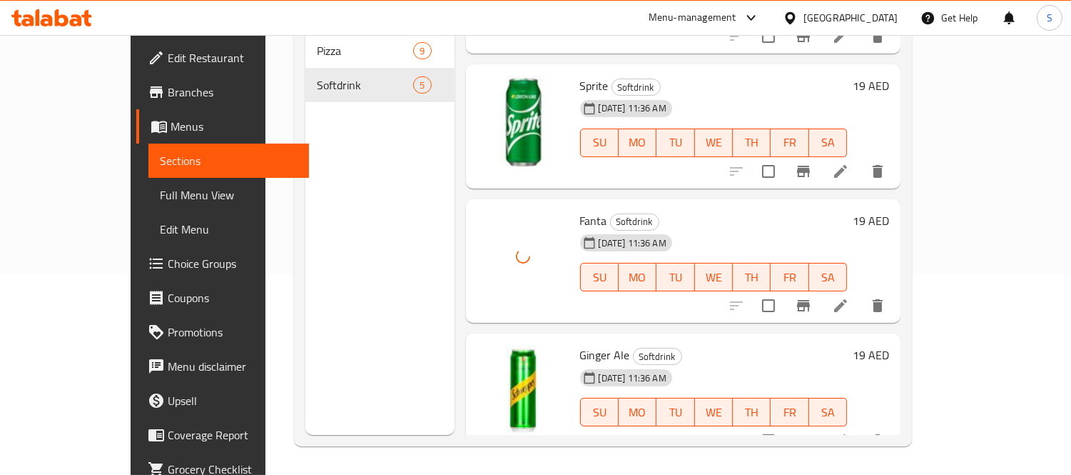
click at [376, 238] on div "Menu sections Pizza 9 Softdrink 5" at bounding box center [380, 197] width 149 height 475
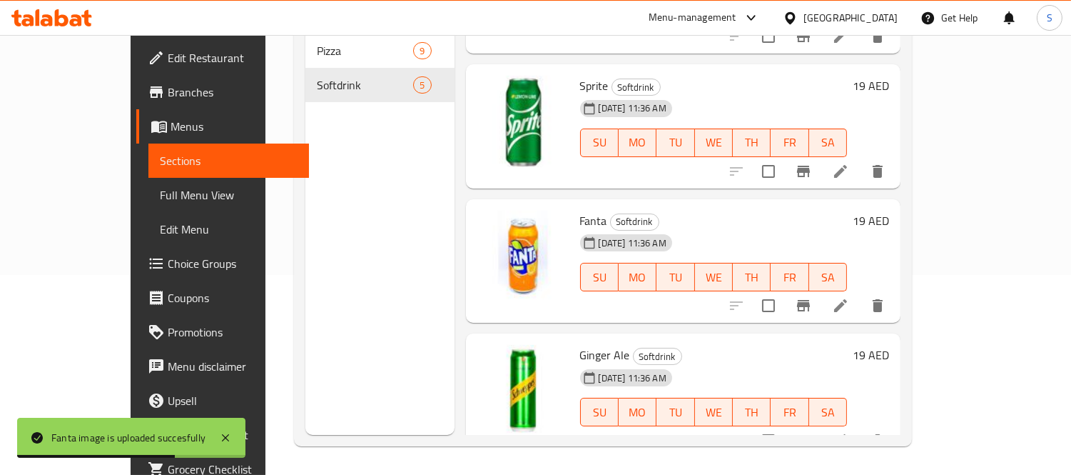
click at [148, 178] on link "Full Menu View" at bounding box center [228, 195] width 161 height 34
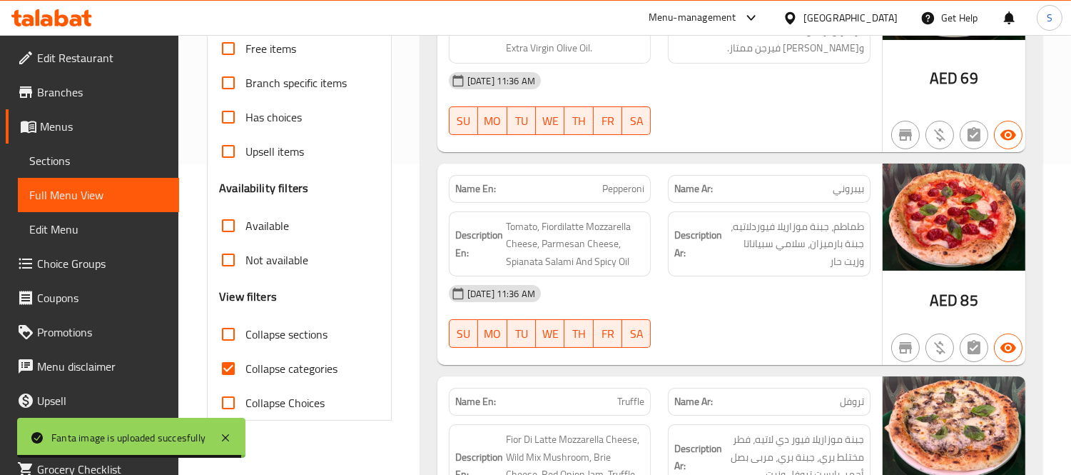
scroll to position [517, 0]
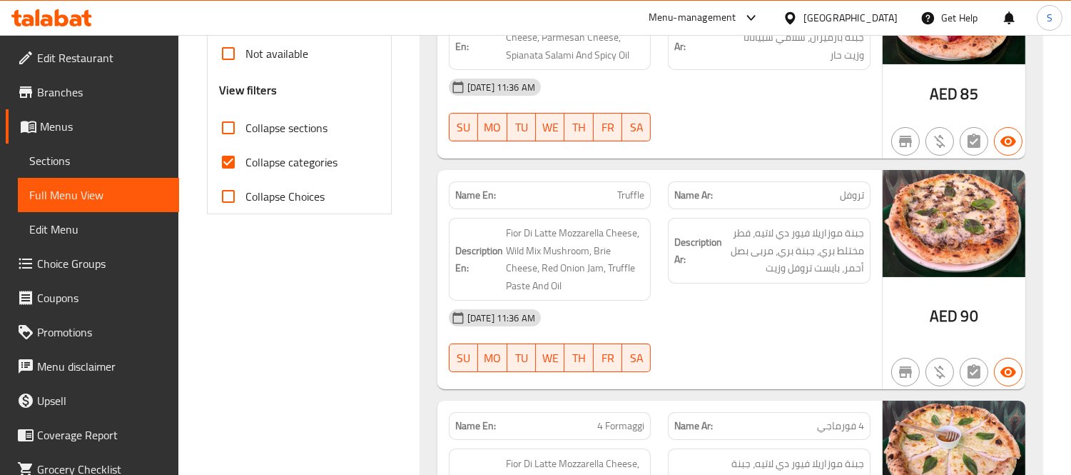
click at [306, 153] on span "Collapse categories" at bounding box center [292, 161] width 92 height 17
click at [246, 151] on input "Collapse categories" at bounding box center [228, 162] width 34 height 34
checkbox input "false"
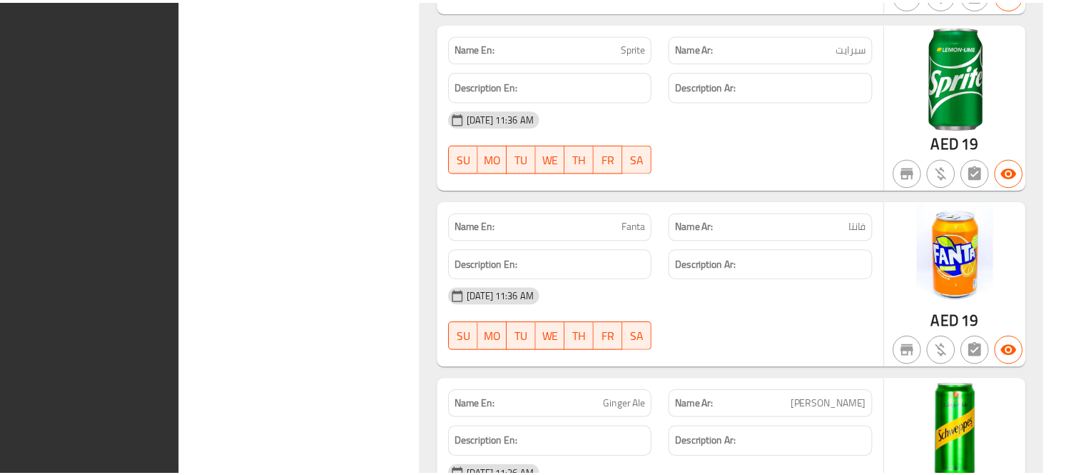
scroll to position [2757, 0]
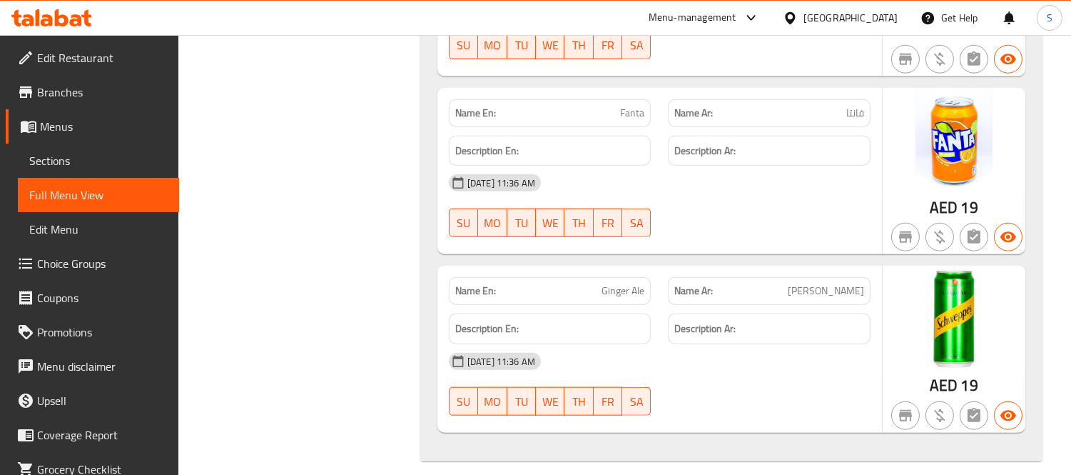
click at [98, 49] on span "Edit Restaurant" at bounding box center [102, 57] width 131 height 17
